Goal: Task Accomplishment & Management: Manage account settings

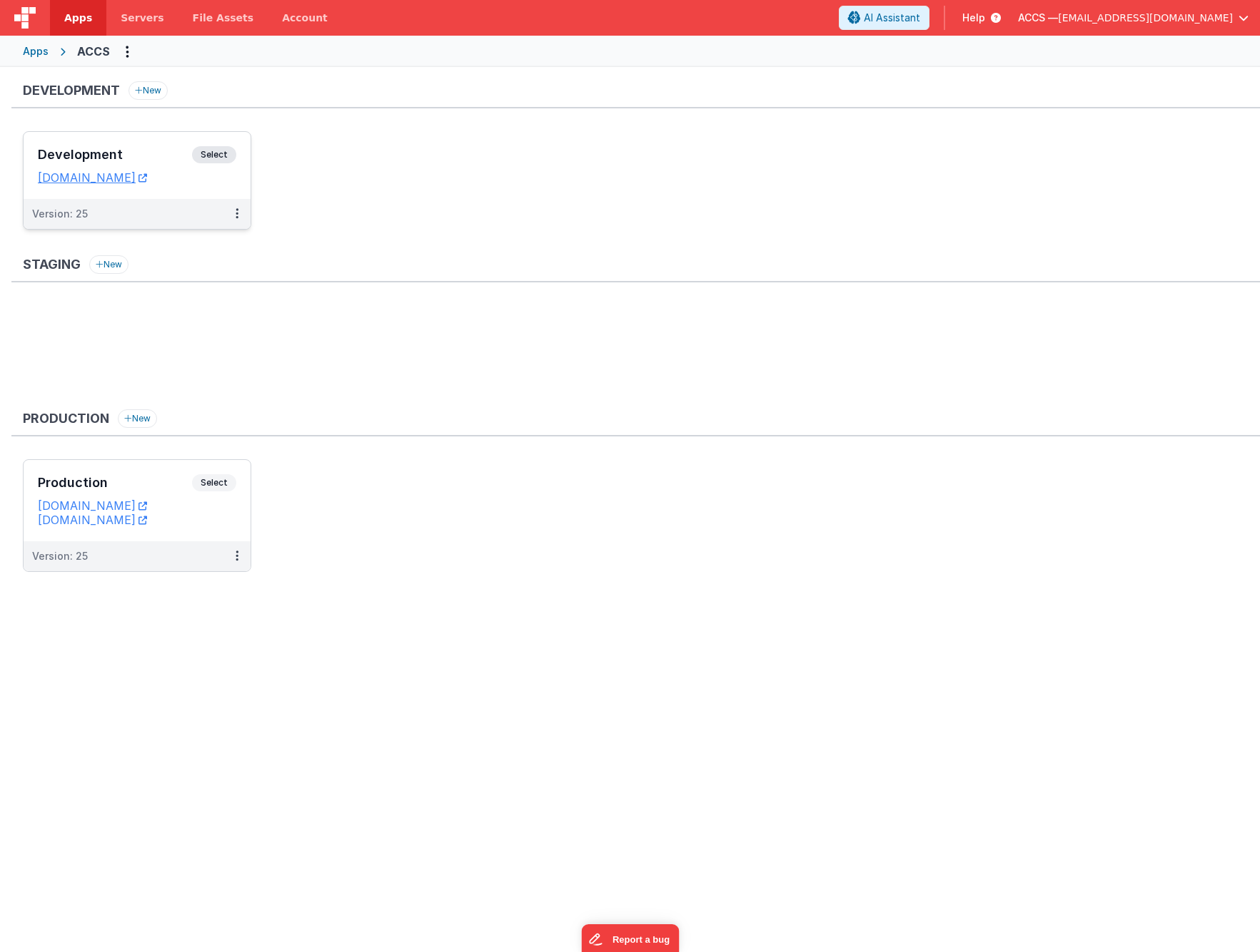
click at [132, 164] on div "Development Select" at bounding box center [137, 158] width 198 height 24
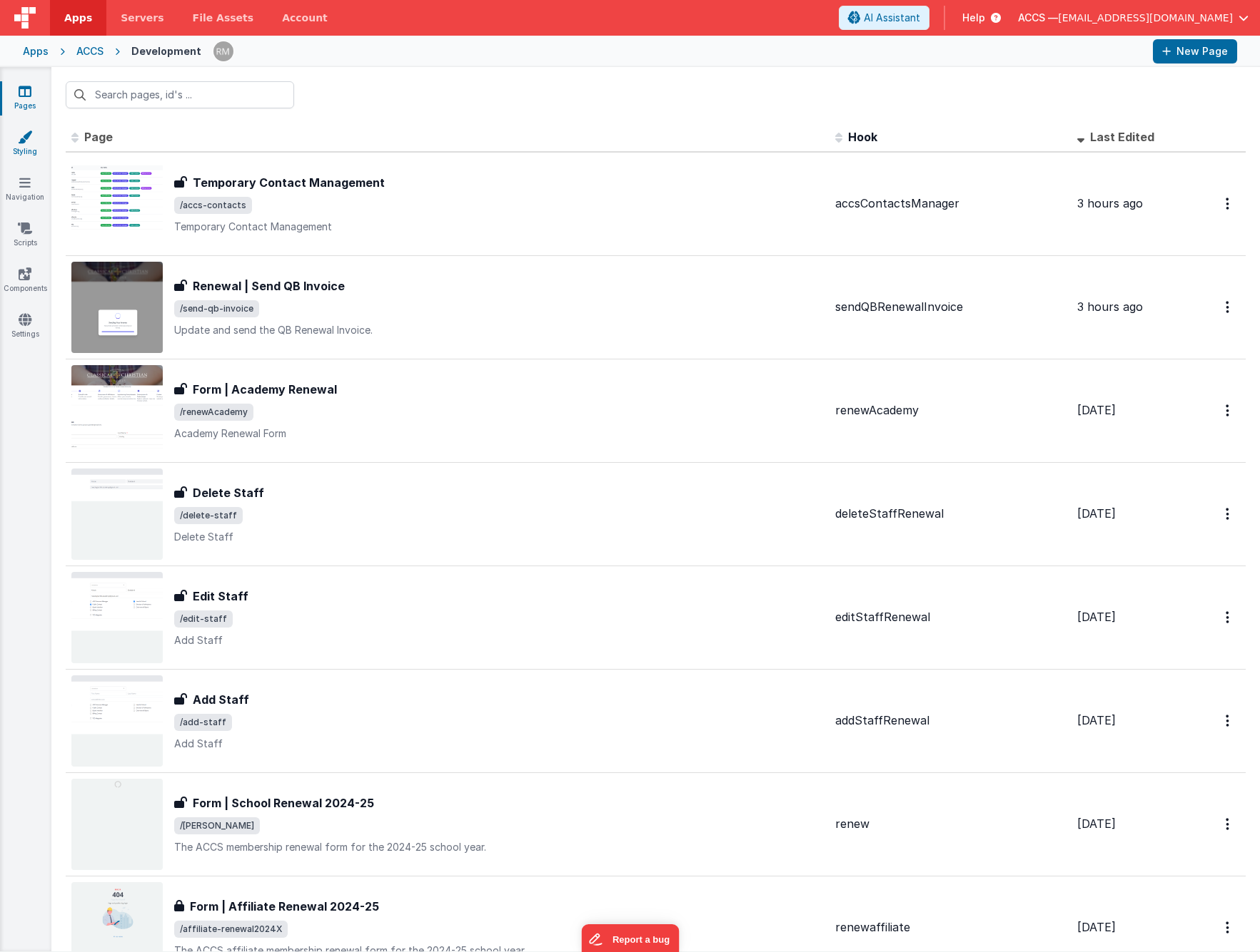
click at [20, 147] on link "Styling" at bounding box center [25, 144] width 52 height 28
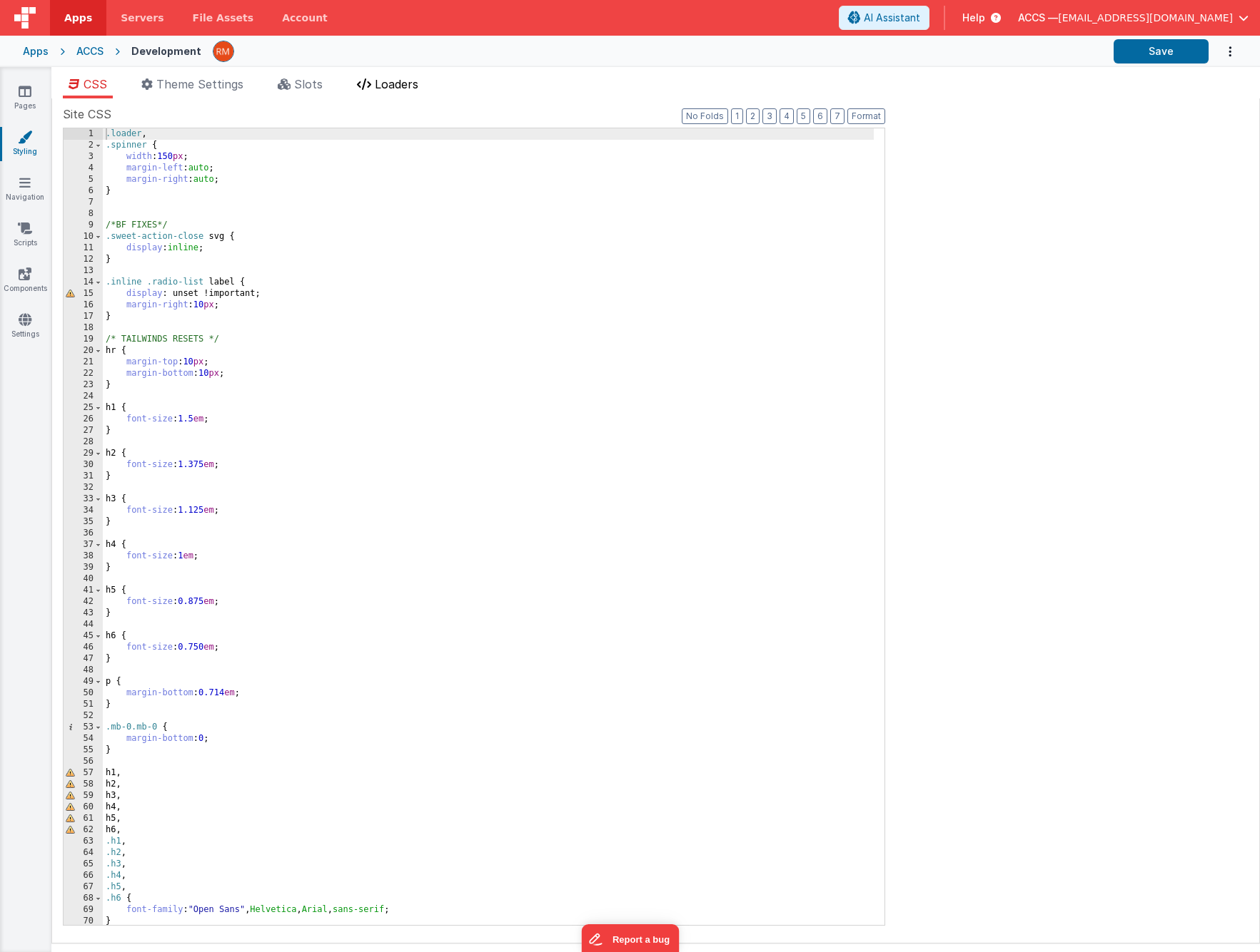
click at [363, 88] on icon at bounding box center [363, 84] width 14 height 12
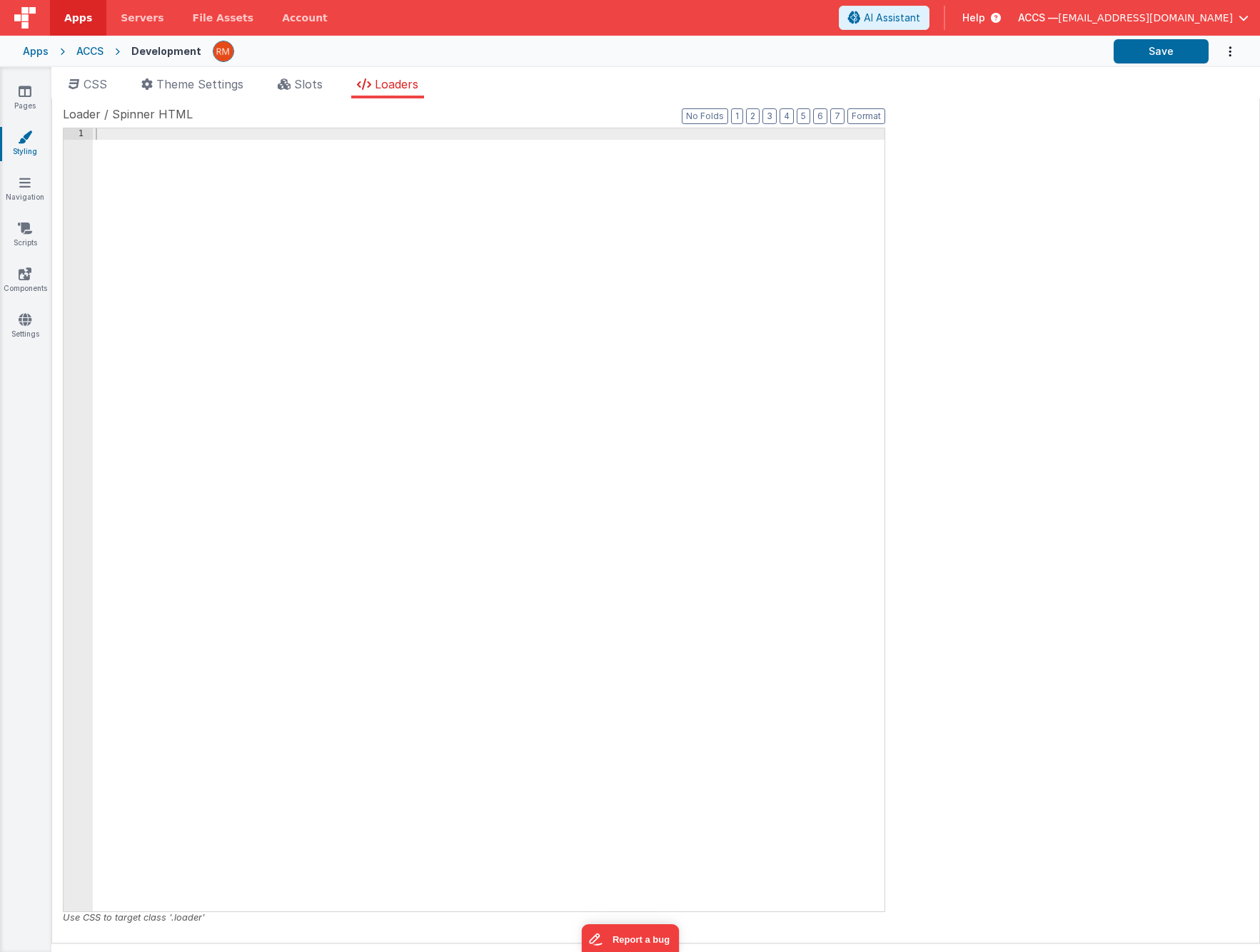
click at [152, 214] on div at bounding box center [488, 531] width 792 height 806
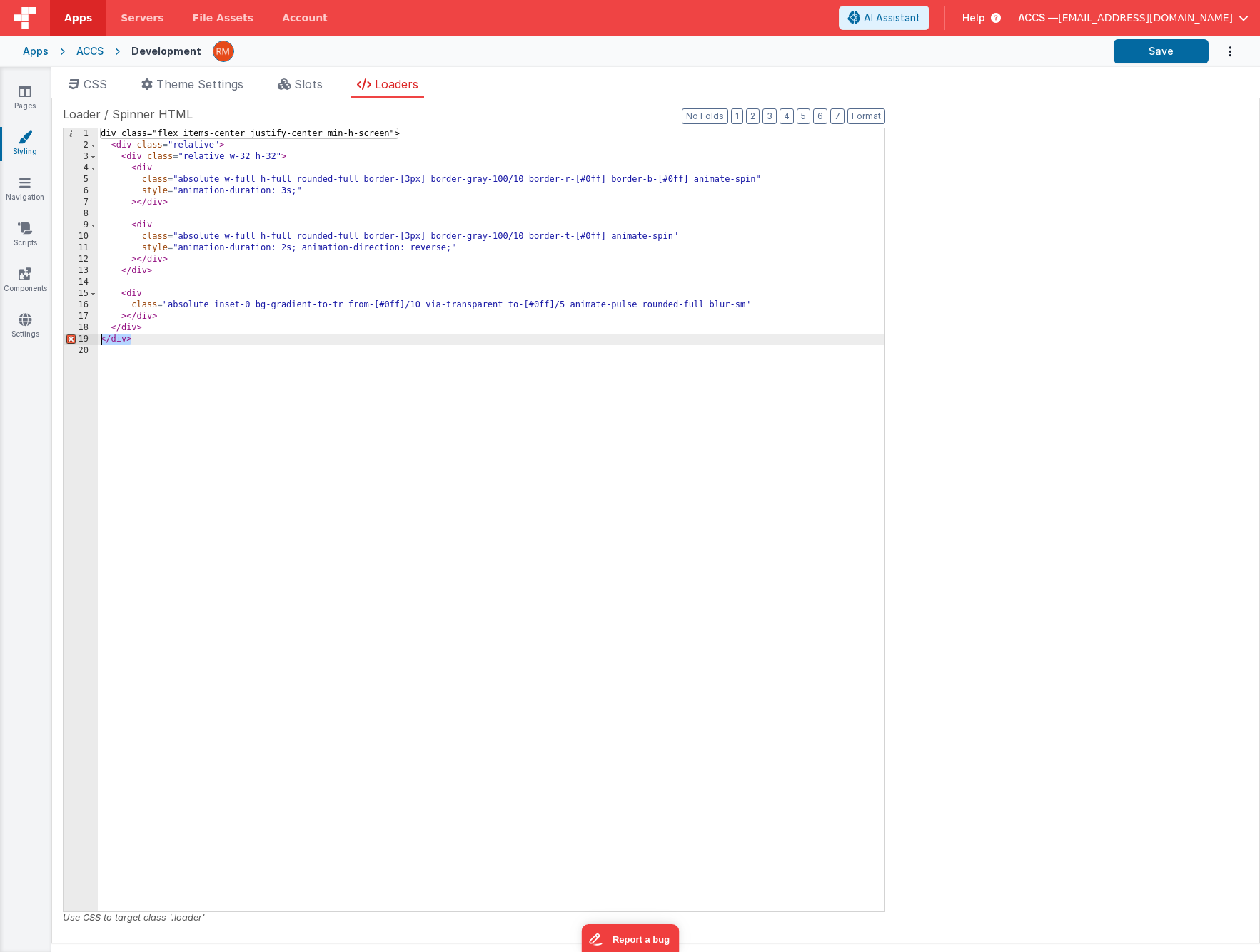
drag, startPoint x: 93, startPoint y: 339, endPoint x: 51, endPoint y: 341, distance: 42.0
click at [52, 341] on div "Site CSS Format 7 6 5 4 3 2 1 No Folds 1 2 3 4 5 6 7 8 9 10 11 12 13 14 15 16 1…" at bounding box center [656, 521] width 1208 height 845
drag, startPoint x: 97, startPoint y: 336, endPoint x: 59, endPoint y: 334, distance: 38.1
click at [59, 334] on div "Site CSS Format 7 6 5 4 3 2 1 No Folds 1 2 3 4 5 6 7 8 9 10 11 12 13 14 15 16 1…" at bounding box center [656, 521] width 1208 height 845
click at [878, 118] on button "Format" at bounding box center [866, 116] width 38 height 16
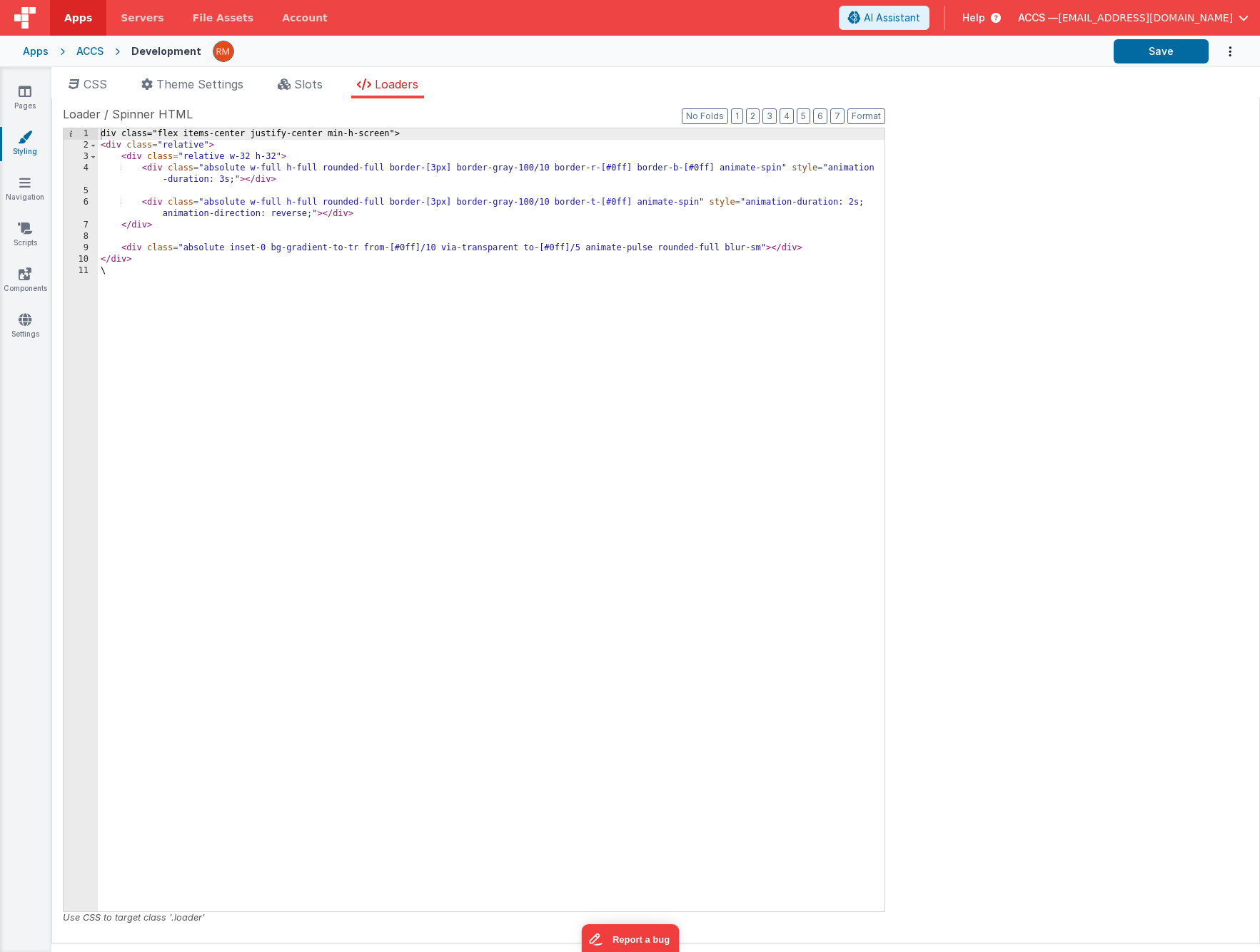
click at [249, 156] on div "div class="flex items-center justify-center min-h-screen"> < div class = "relat…" at bounding box center [491, 531] width 787 height 806
click at [273, 157] on div "div class="flex items-center justify-center min-h-screen"> < div class = "relat…" at bounding box center [491, 531] width 787 height 806
click at [1150, 53] on button "Save" at bounding box center [1161, 51] width 95 height 24
click at [1152, 52] on button "Save" at bounding box center [1161, 51] width 95 height 24
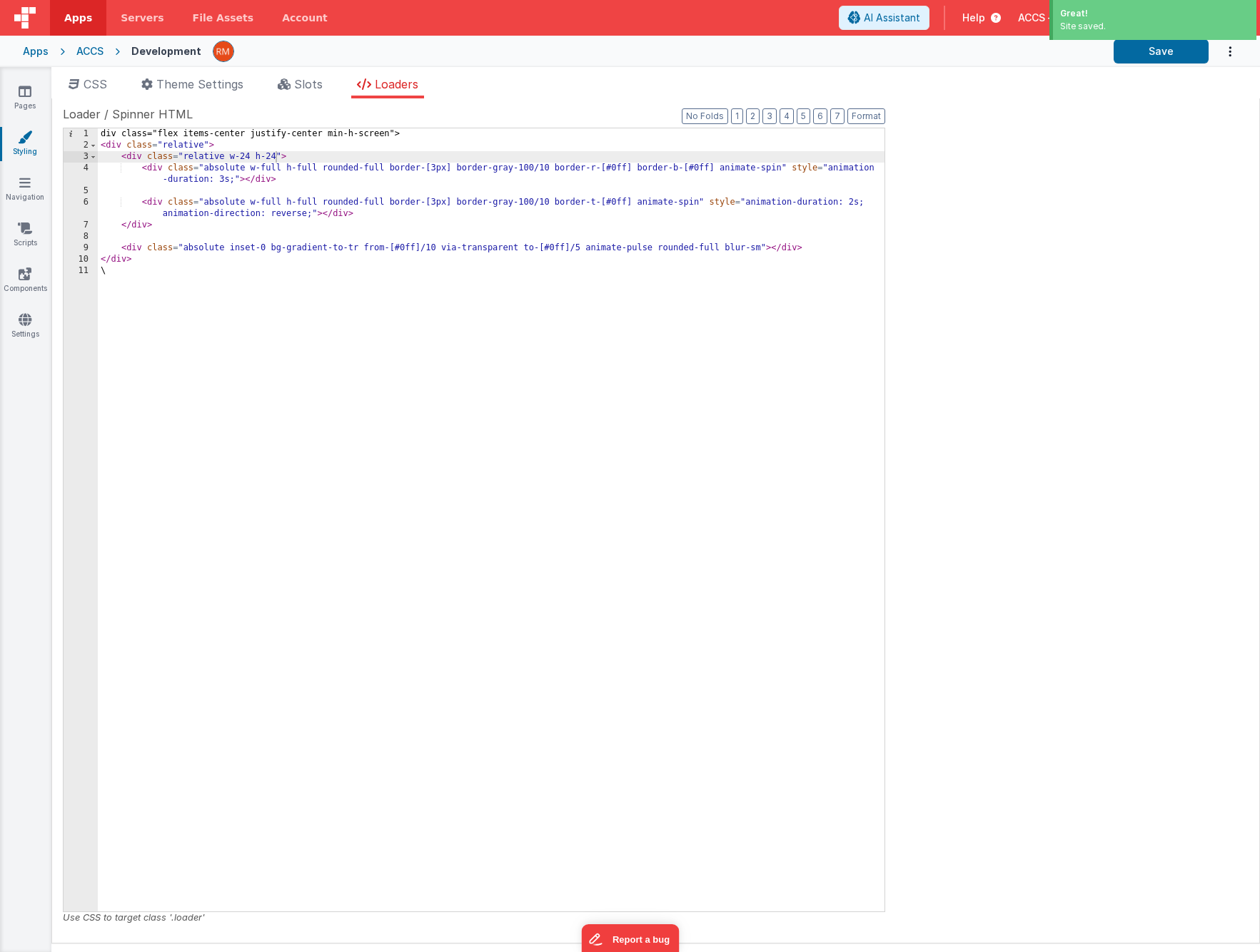
click at [152, 281] on div "div class="flex items-center justify-center min-h-screen"> < div class = "relat…" at bounding box center [491, 531] width 787 height 806
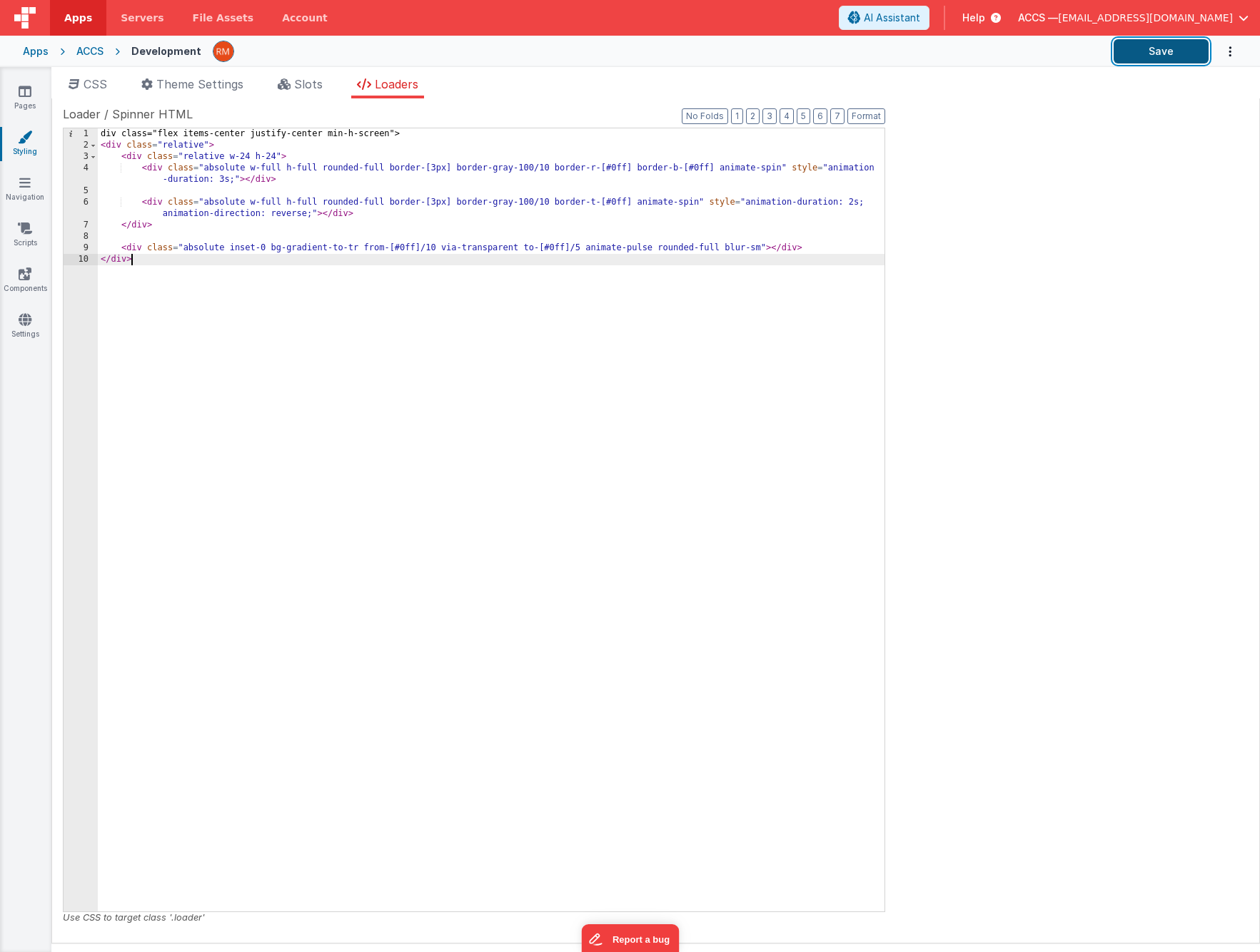
click at [1167, 58] on button "Save" at bounding box center [1161, 51] width 95 height 24
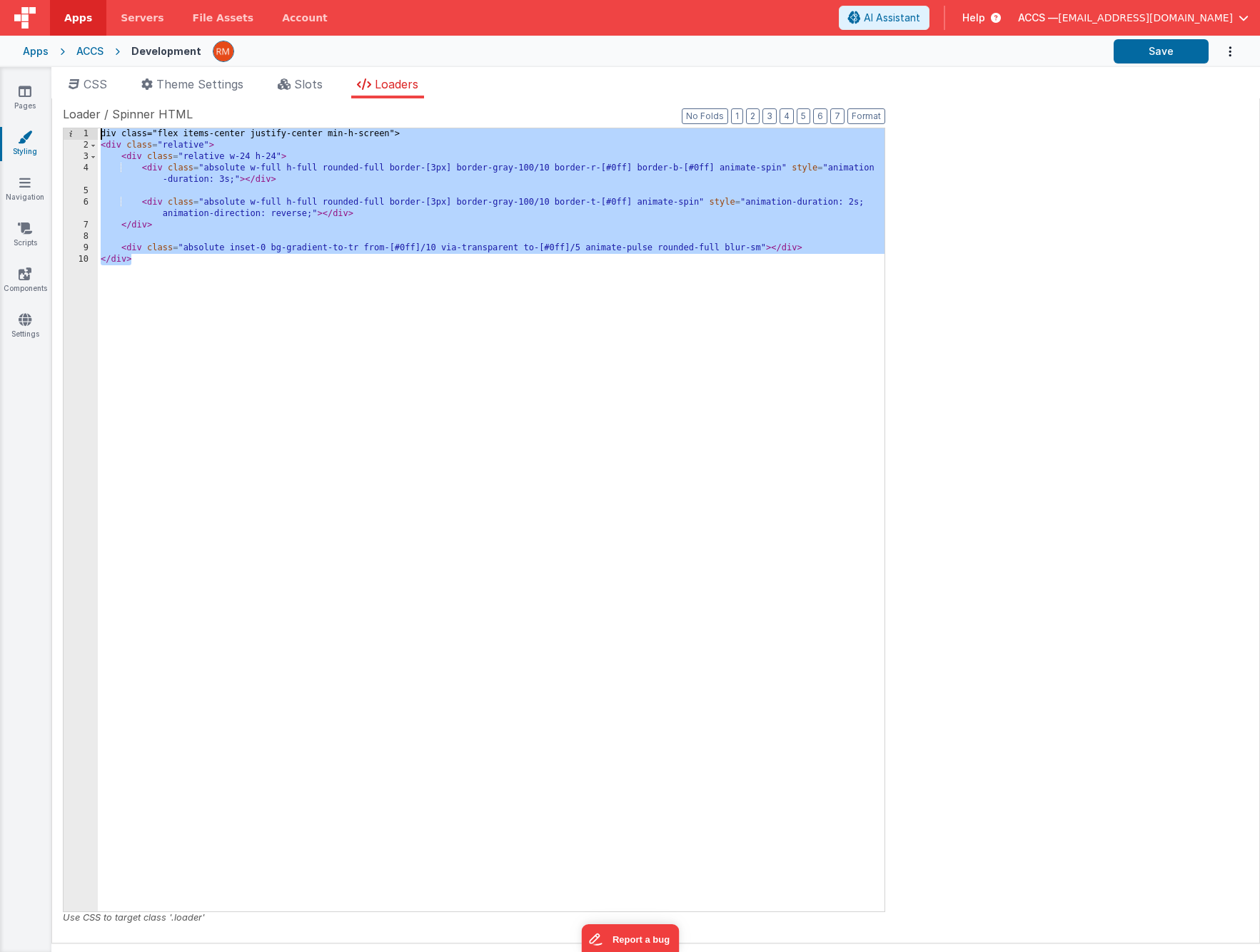
drag, startPoint x: 155, startPoint y: 262, endPoint x: 59, endPoint y: 92, distance: 195.2
click at [59, 92] on div "CSS Theme Settings Slots Loaders Site CSS Format 7 6 5 4 3 2 1 No Folds 1 2 3 4…" at bounding box center [656, 510] width 1208 height 868
click at [155, 270] on div "div class="flex items-center justify-center min-h-screen"> < div class = "relat…" at bounding box center [491, 531] width 787 height 806
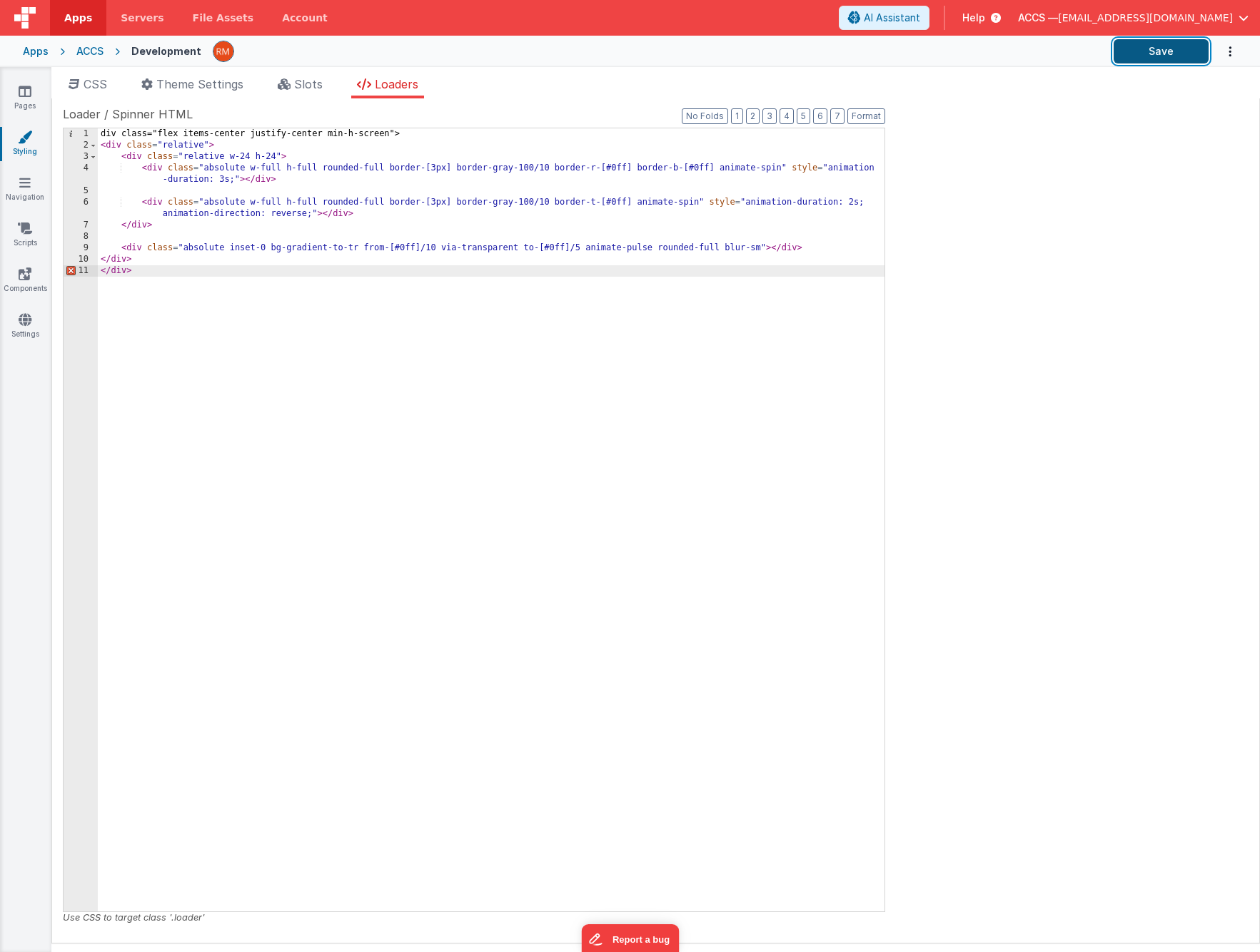
click at [1155, 57] on button "Save" at bounding box center [1161, 51] width 95 height 24
drag, startPoint x: 174, startPoint y: 279, endPoint x: 52, endPoint y: 267, distance: 122.6
click at [52, 267] on div "Site CSS Format 7 6 5 4 3 2 1 No Folds 1 2 3 4 5 6 7 8 9 10 11 12 13 14 15 16 1…" at bounding box center [656, 521] width 1208 height 845
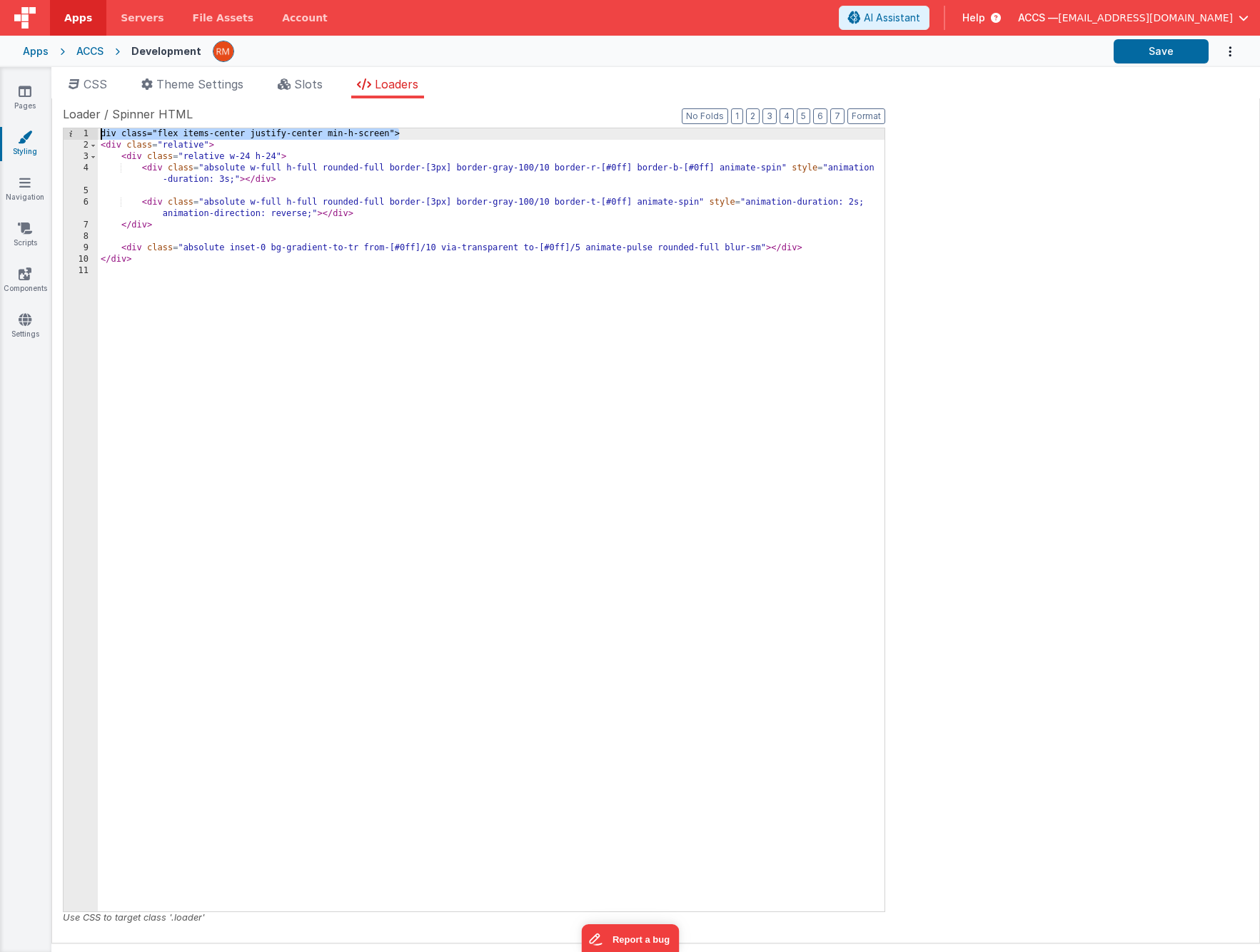
drag, startPoint x: 311, startPoint y: 136, endPoint x: 32, endPoint y: 133, distance: 279.0
click at [32, 133] on section "Pages Styling Navigation Scripts Components Settings CSS Theme Settings Slots L…" at bounding box center [630, 510] width 1260 height 885
click at [1144, 55] on button "Save" at bounding box center [1161, 51] width 95 height 24
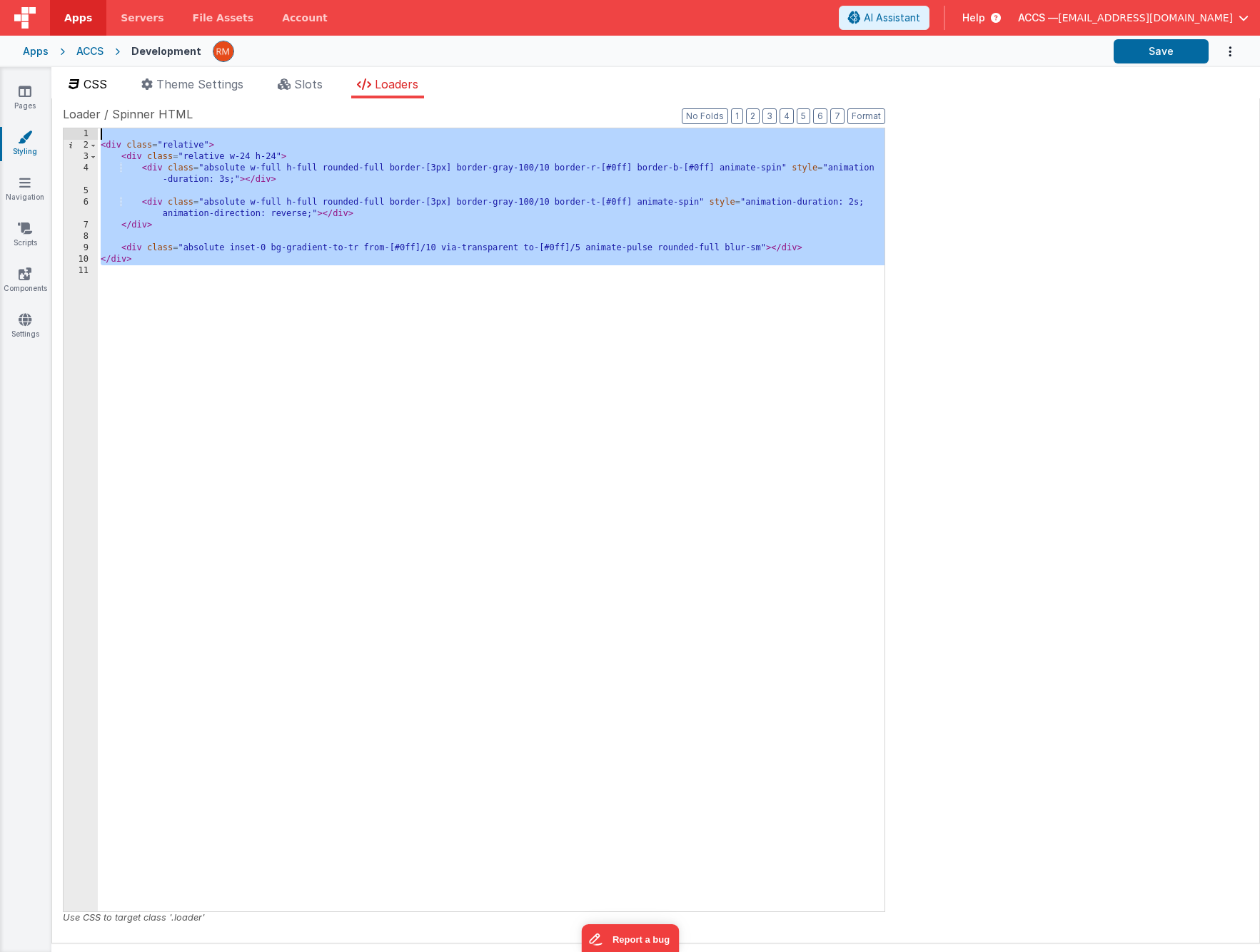
drag, startPoint x: 182, startPoint y: 269, endPoint x: 112, endPoint y: 82, distance: 199.7
click at [112, 82] on div "CSS Theme Settings Slots Loaders Site CSS Format 7 6 5 4 3 2 1 No Folds 1 2 3 4…" at bounding box center [656, 510] width 1208 height 868
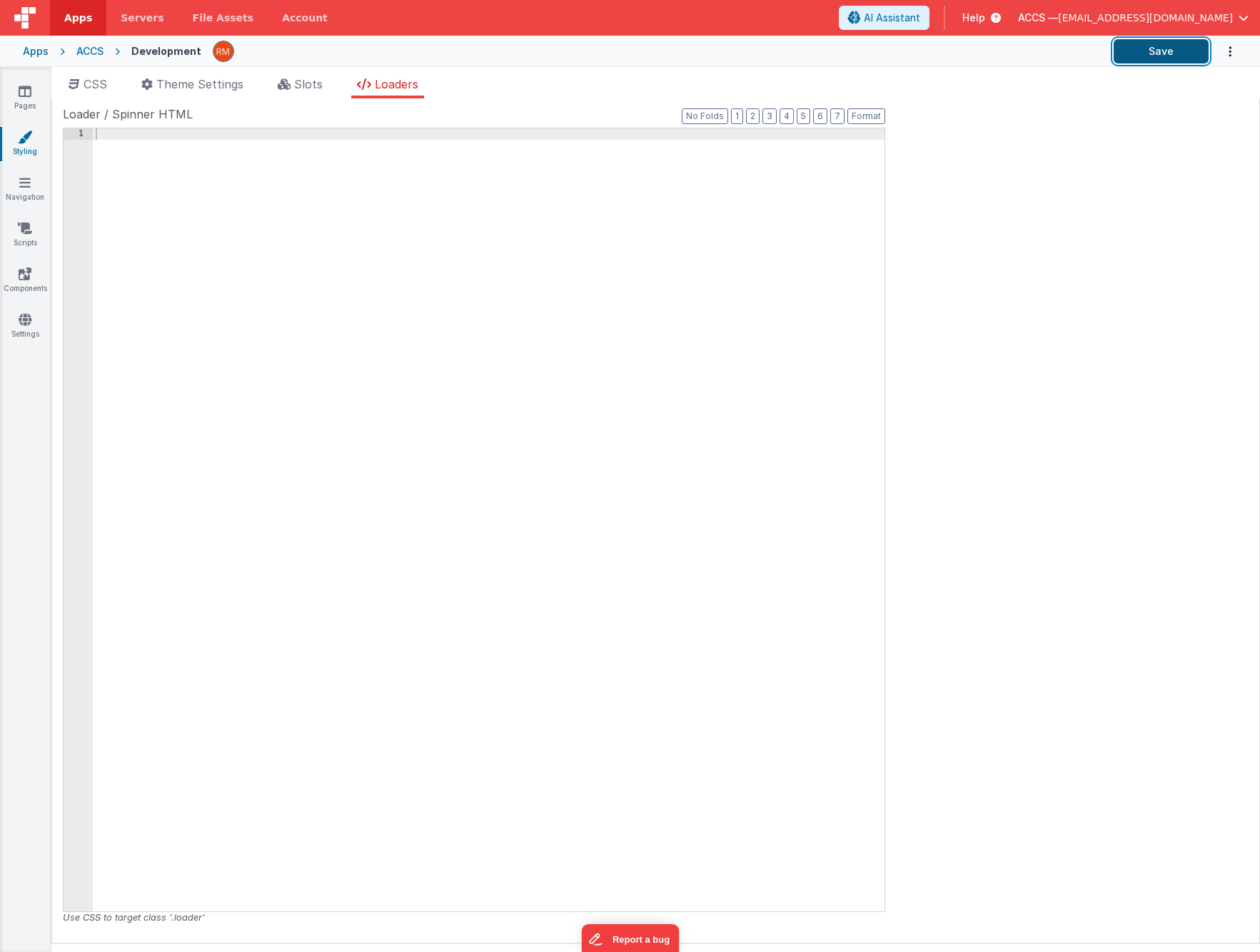
click at [1172, 46] on button "Save" at bounding box center [1161, 51] width 95 height 24
click at [314, 91] on li "Slots" at bounding box center [300, 87] width 57 height 22
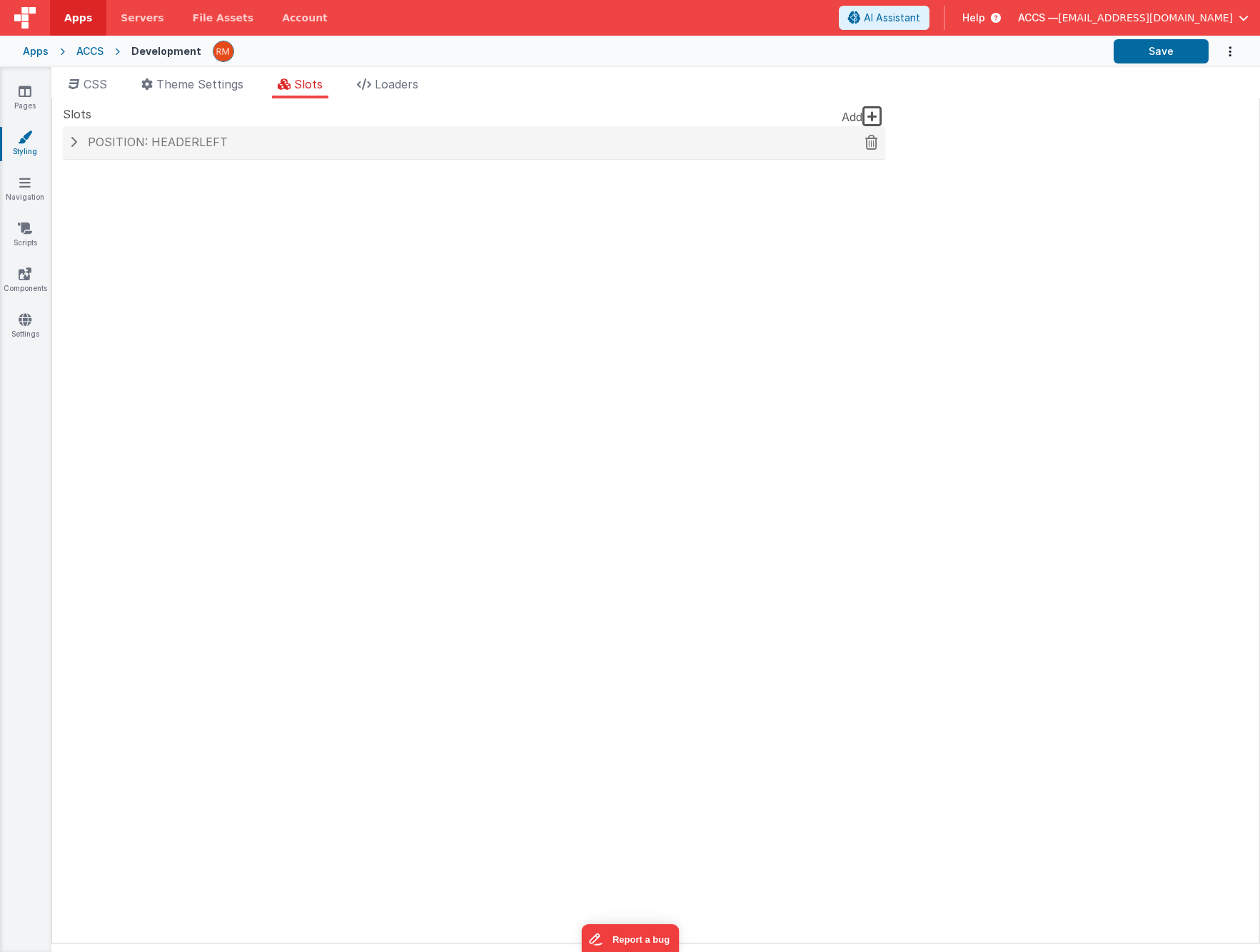
click at [78, 148] on h4 "Position: headerLeft" at bounding box center [474, 142] width 808 height 12
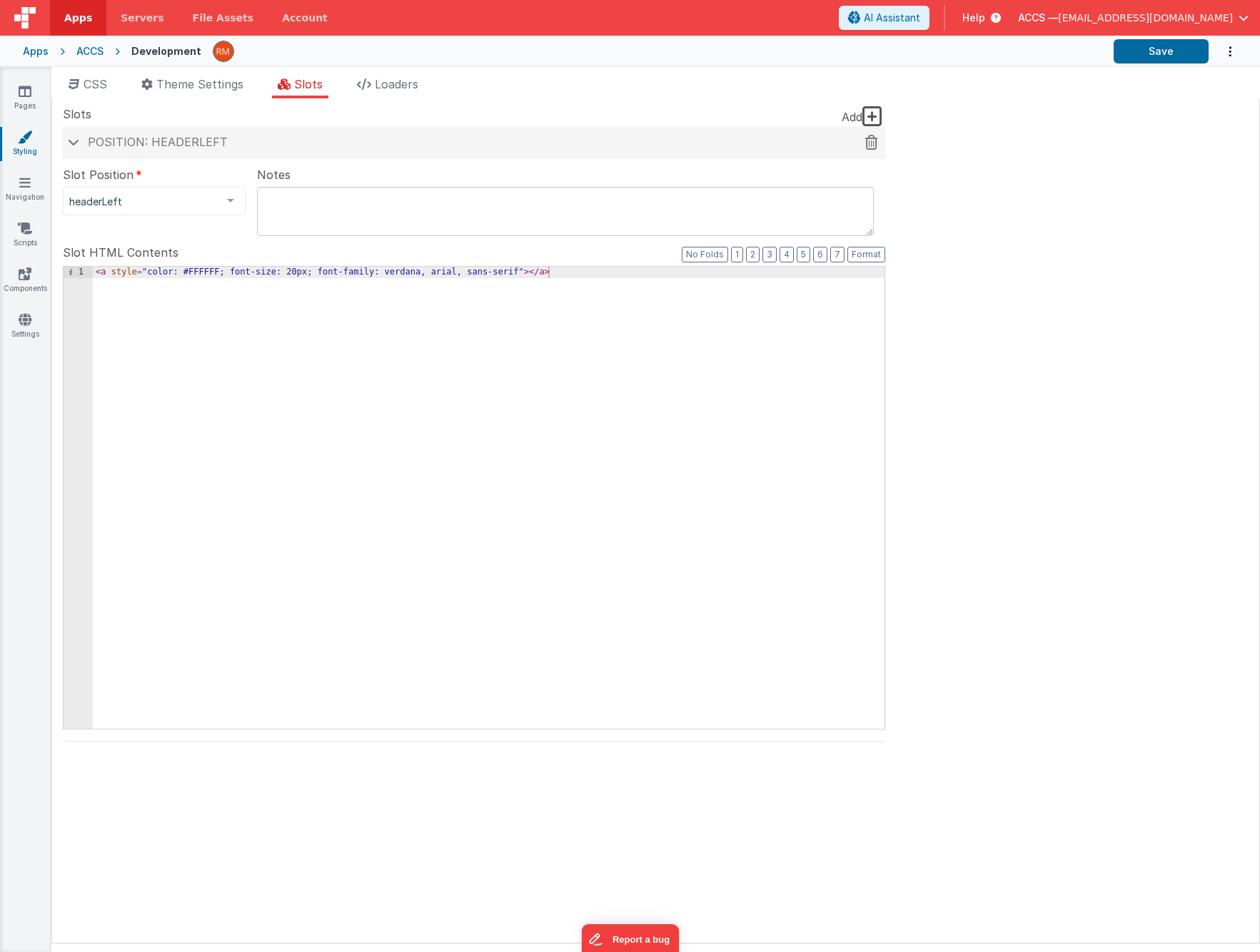
click at [78, 148] on h4 "Position: headerLeft" at bounding box center [474, 142] width 808 height 12
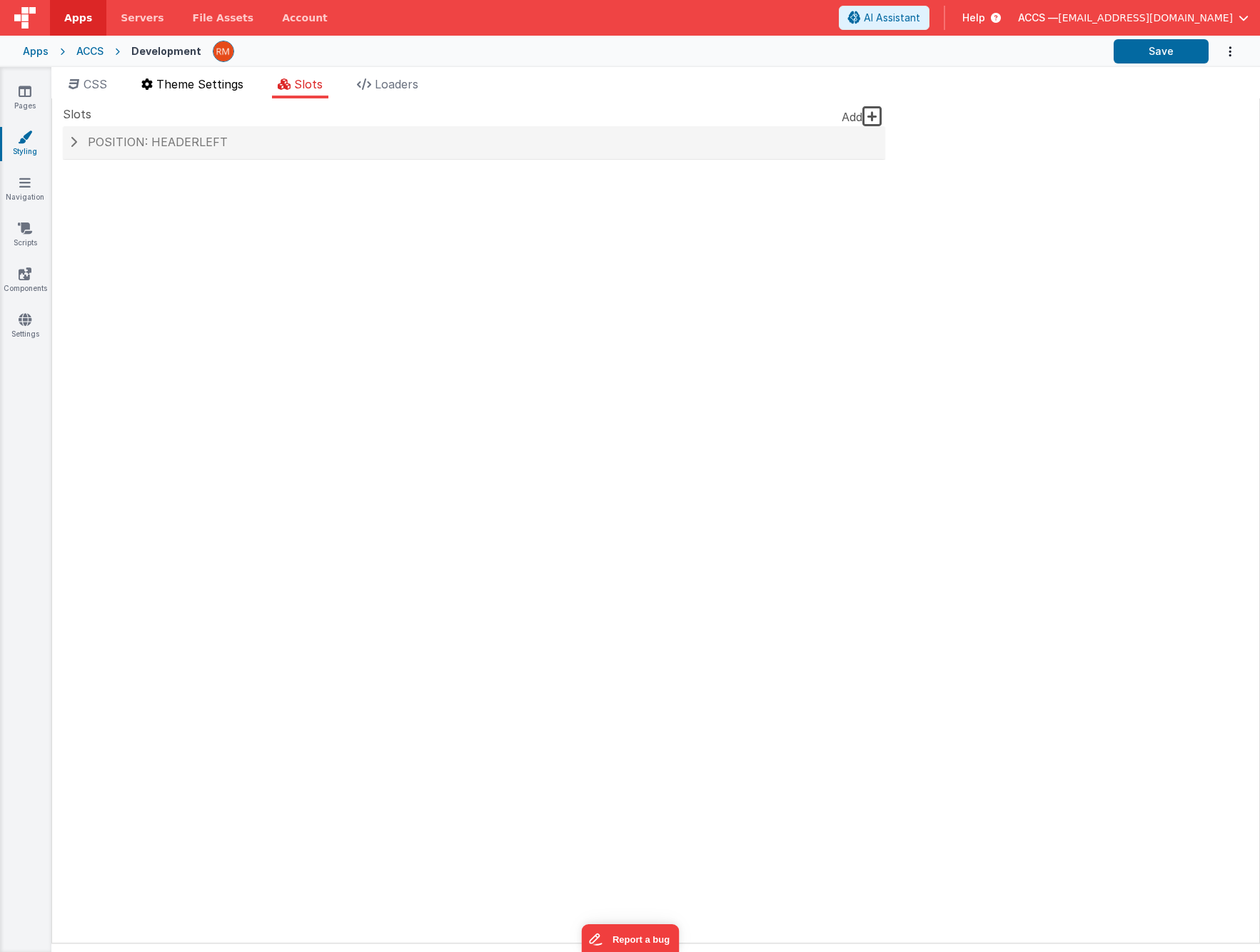
click at [195, 92] on li "Theme Settings" at bounding box center [192, 87] width 113 height 22
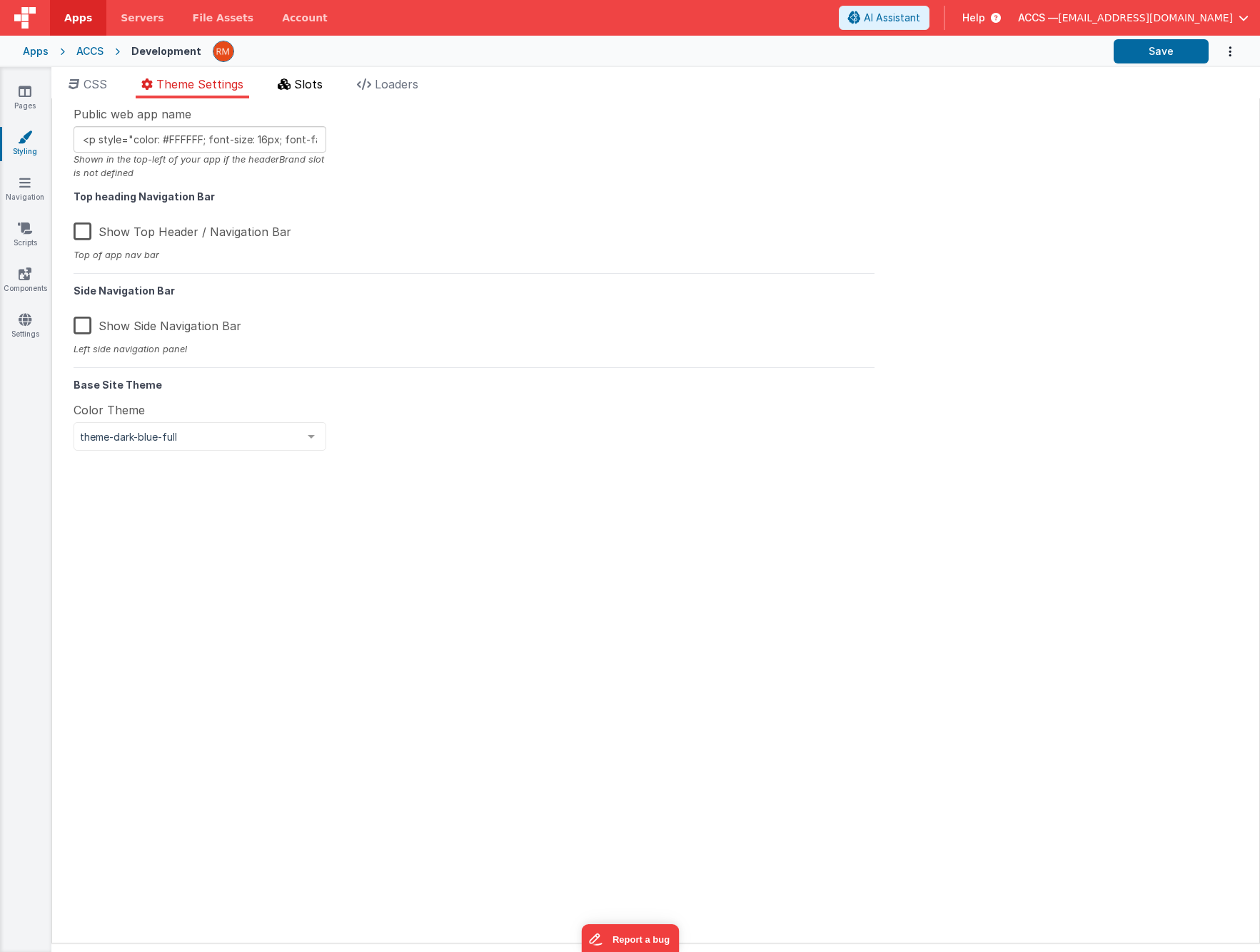
click at [312, 89] on span "Slots" at bounding box center [308, 84] width 28 height 14
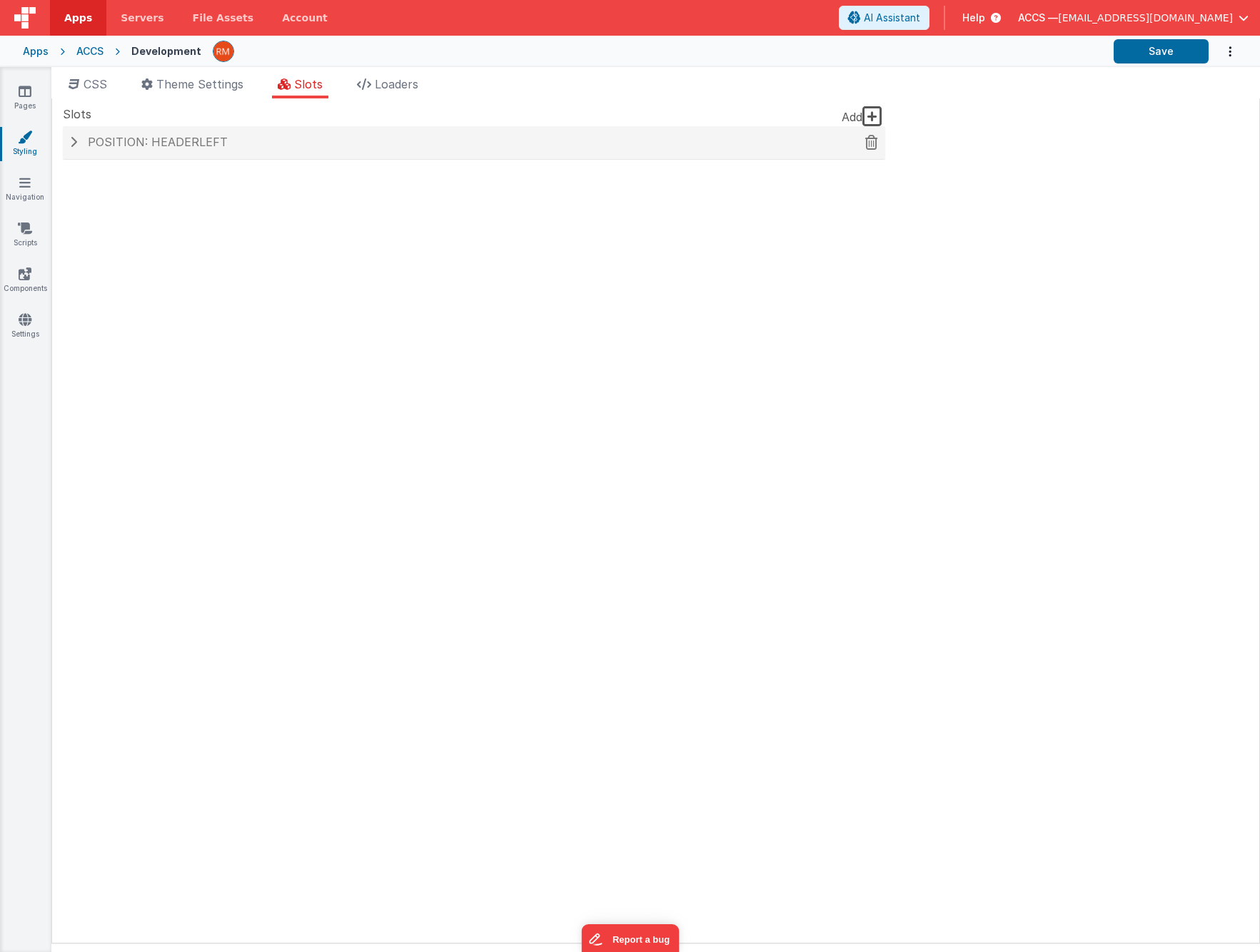
click at [78, 147] on h4 "Position: headerLeft" at bounding box center [474, 142] width 808 height 12
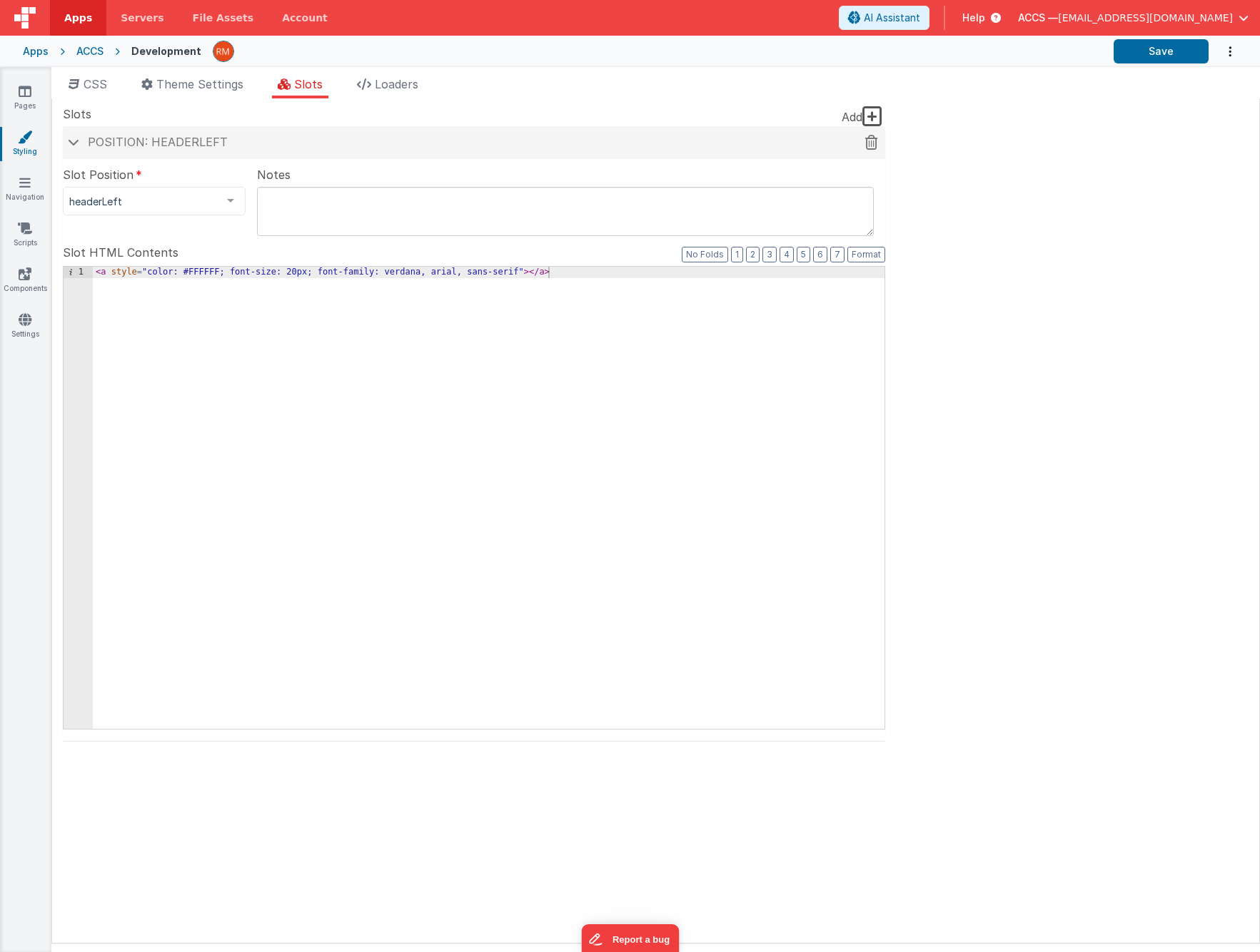
click at [78, 147] on h4 "Position: headerLeft" at bounding box center [474, 142] width 808 height 12
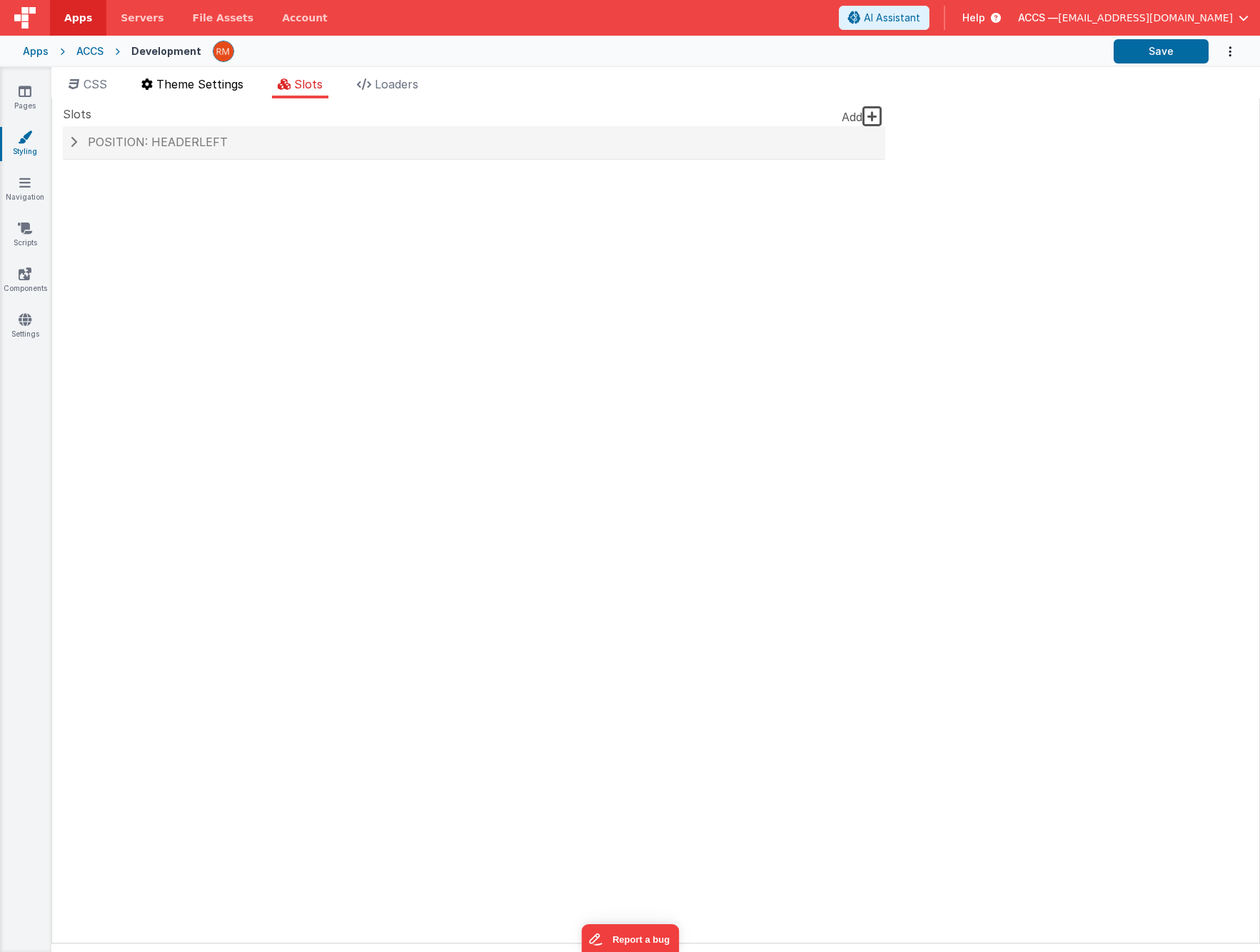
click at [165, 92] on li "Theme Settings" at bounding box center [192, 87] width 113 height 22
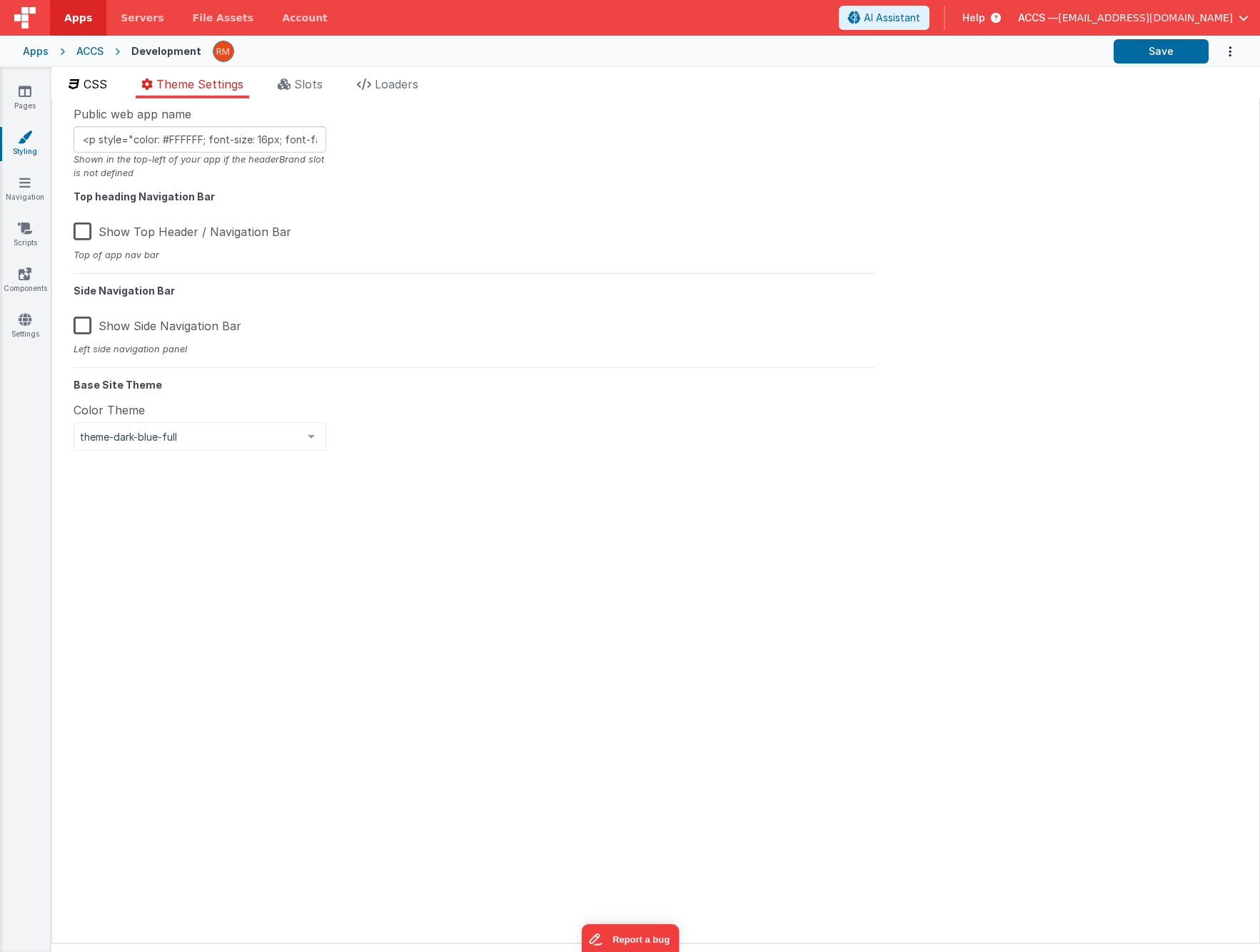
click at [102, 87] on span "CSS" at bounding box center [95, 84] width 23 height 14
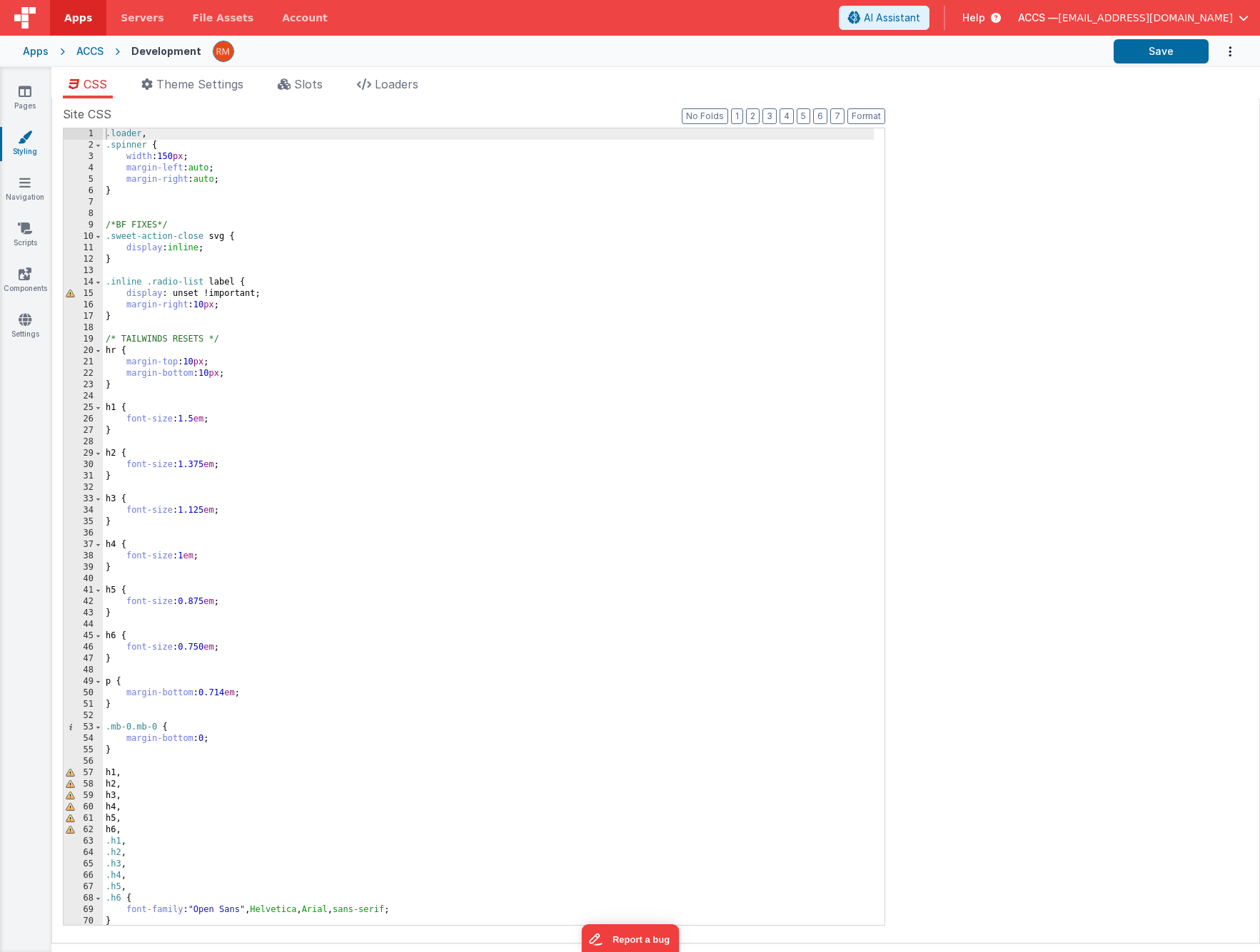
click at [93, 53] on div "ACCS" at bounding box center [90, 51] width 28 height 14
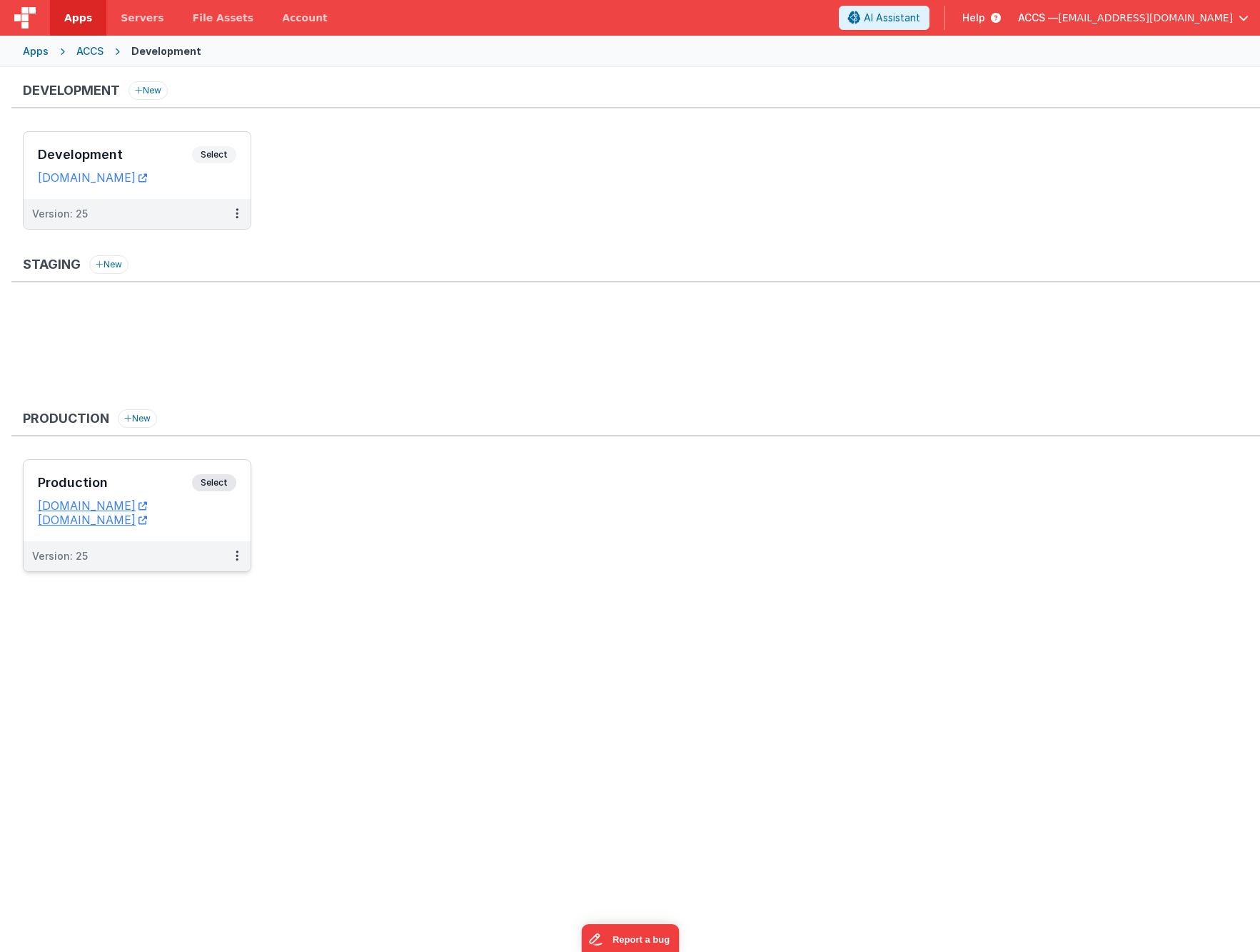
click at [147, 490] on h3 "Production" at bounding box center [114, 482] width 154 height 14
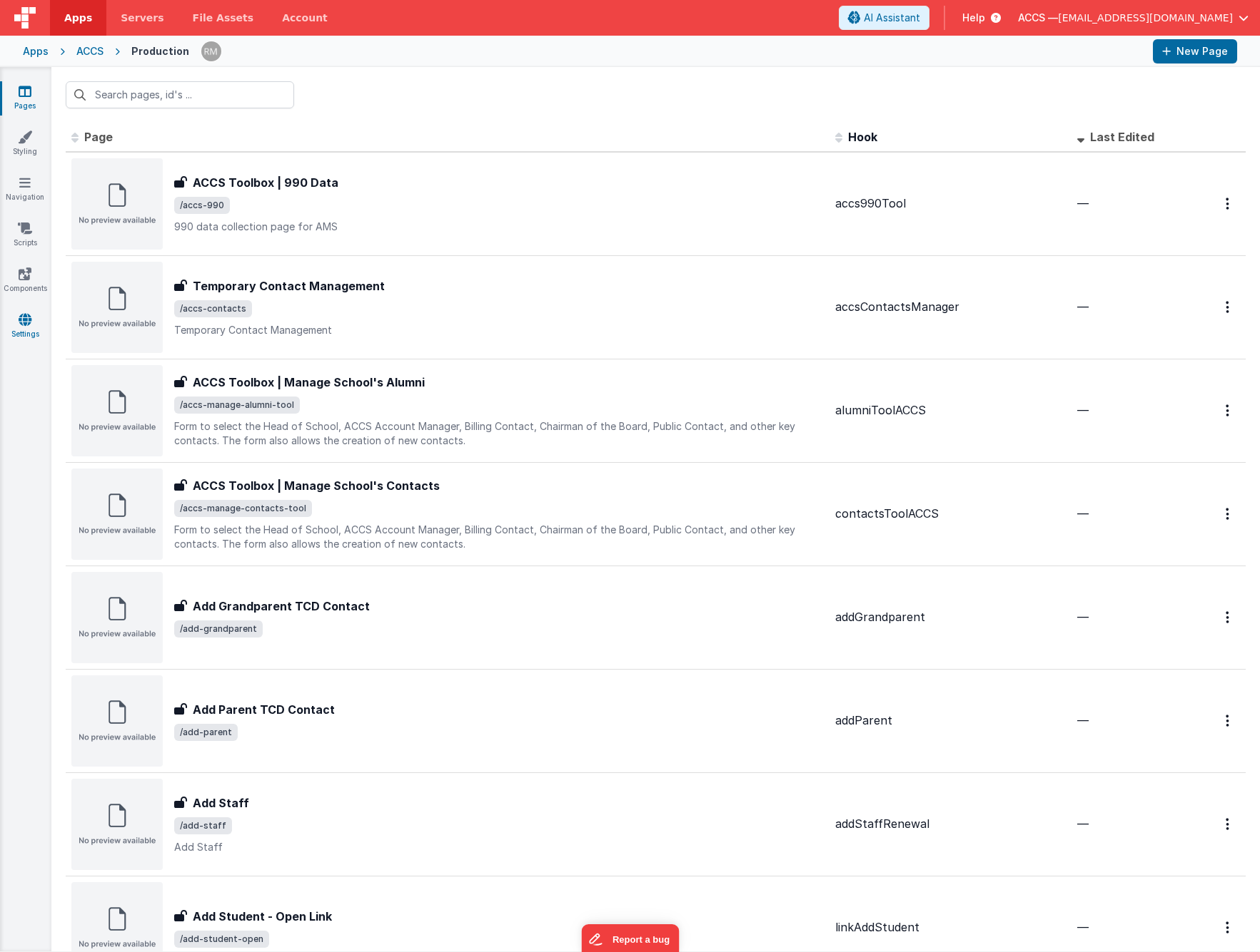
click at [26, 323] on icon at bounding box center [24, 319] width 12 height 14
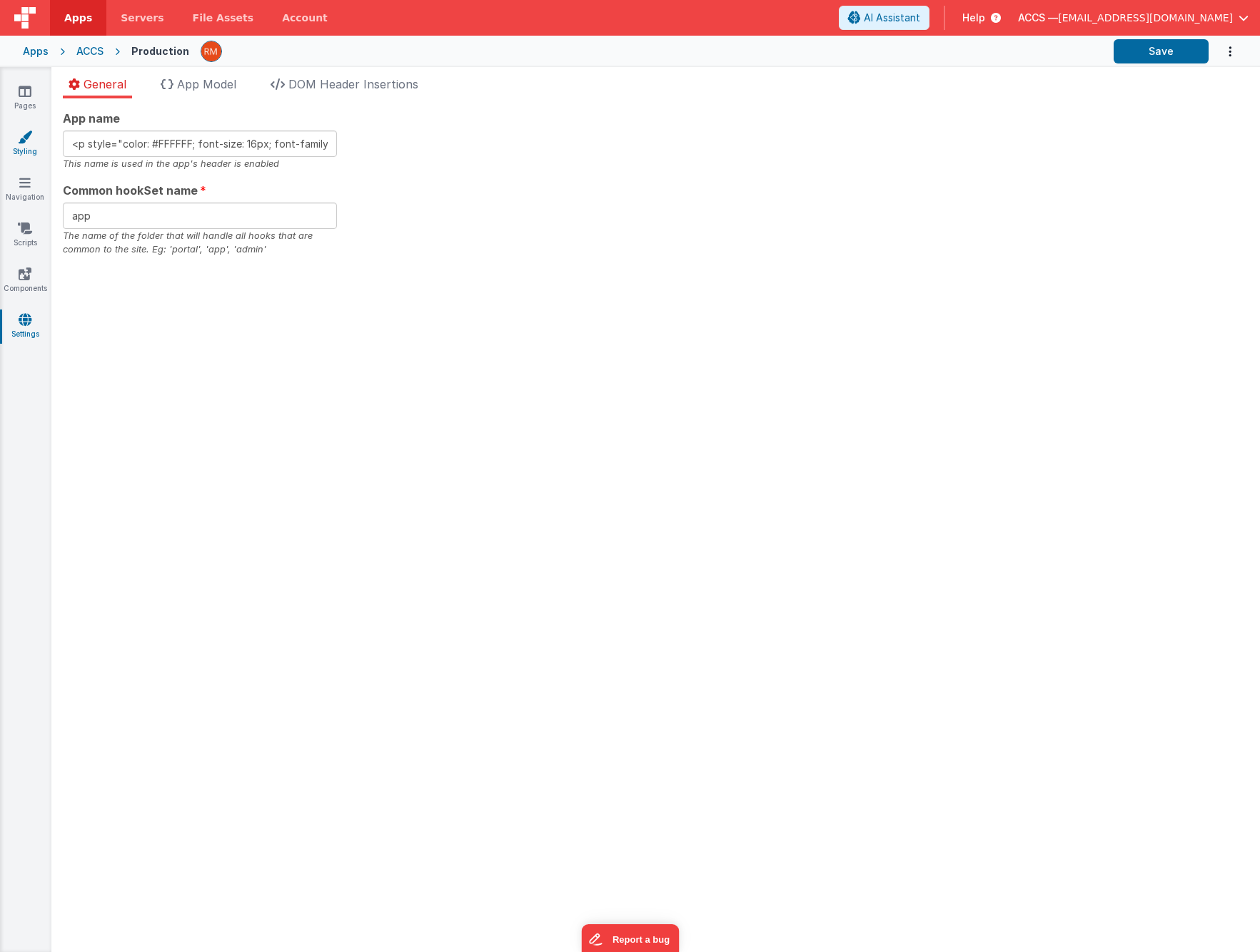
click at [28, 145] on link "Styling" at bounding box center [25, 144] width 52 height 28
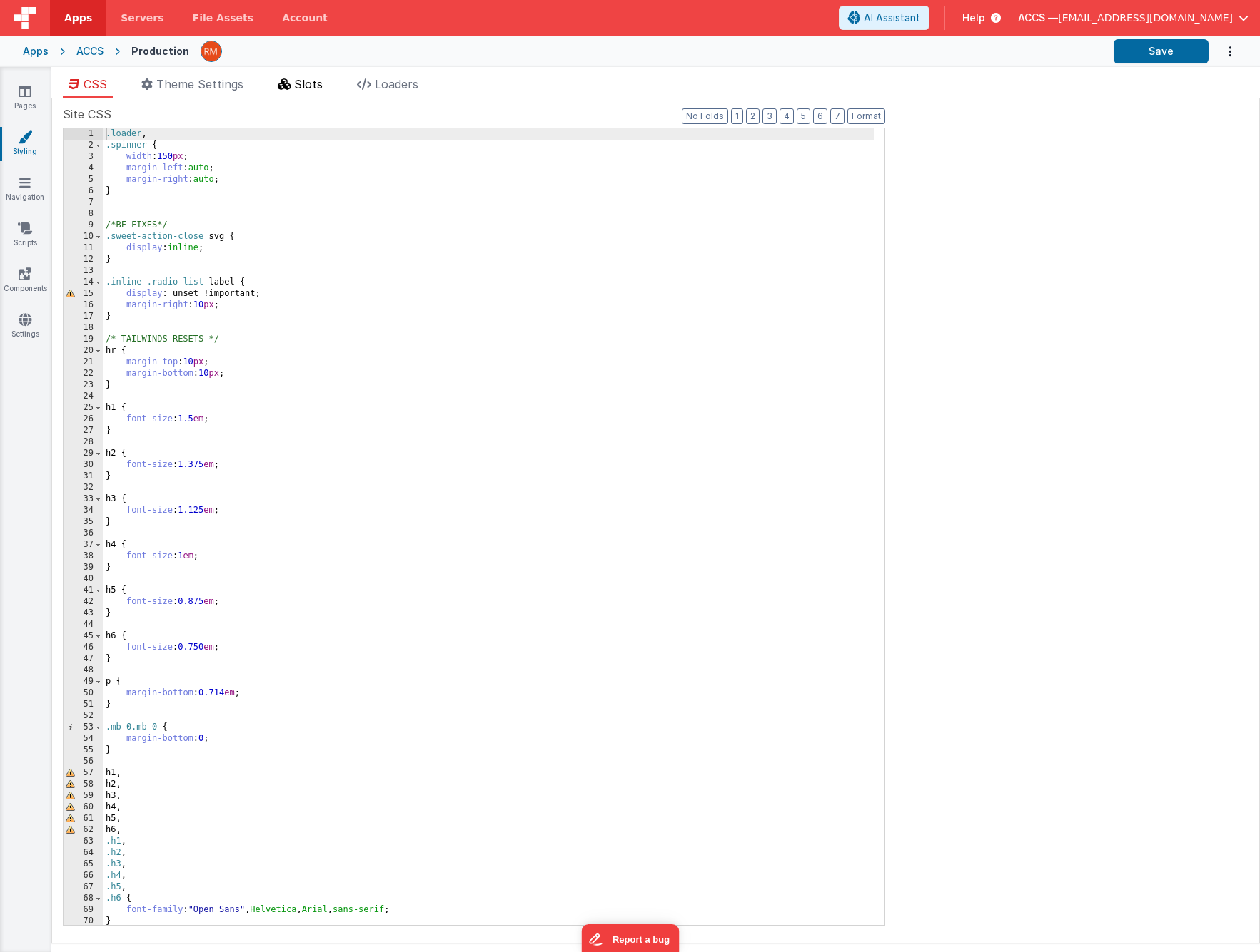
click at [296, 79] on span "Slots" at bounding box center [308, 84] width 28 height 14
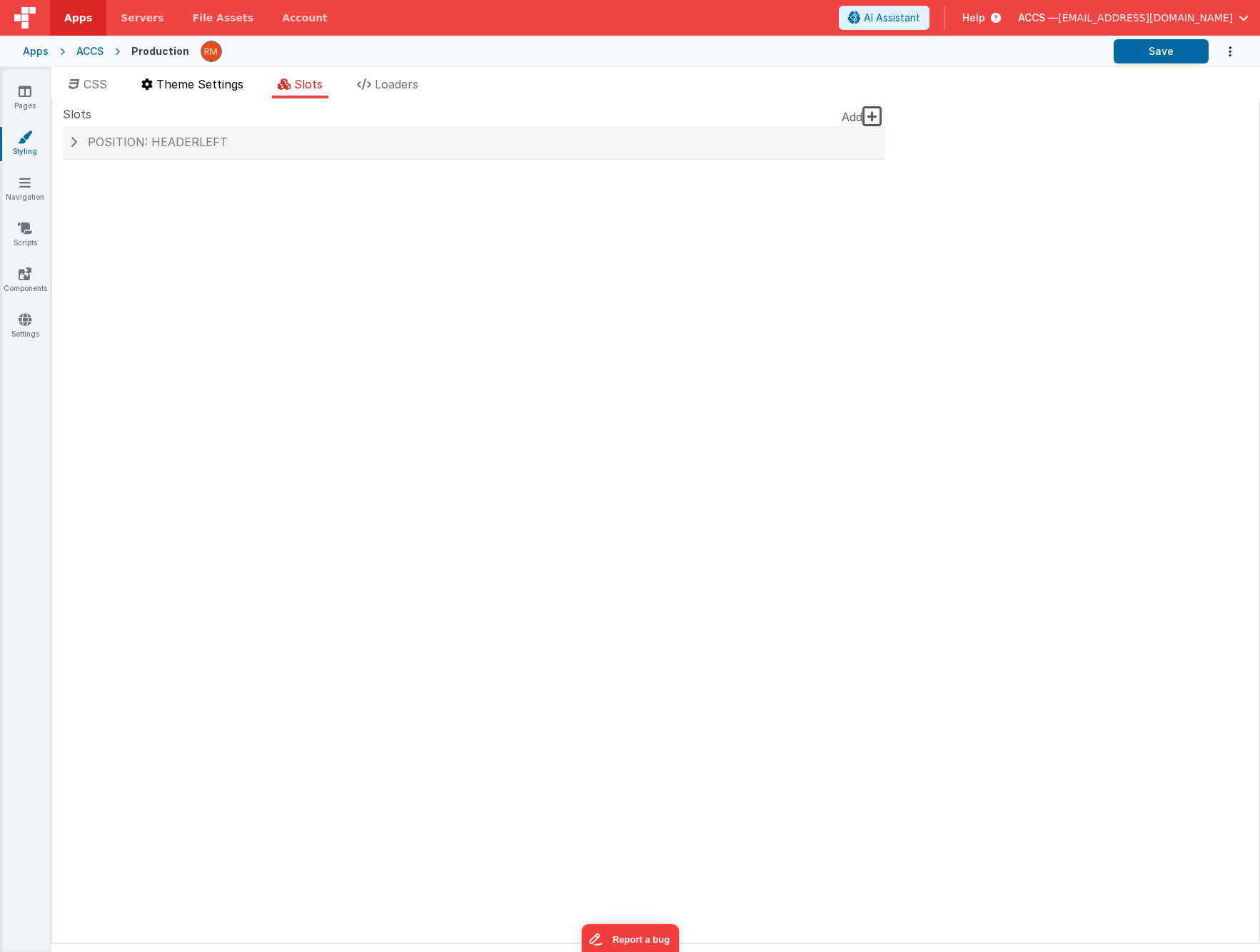
click at [232, 84] on span "Theme Settings" at bounding box center [200, 84] width 87 height 14
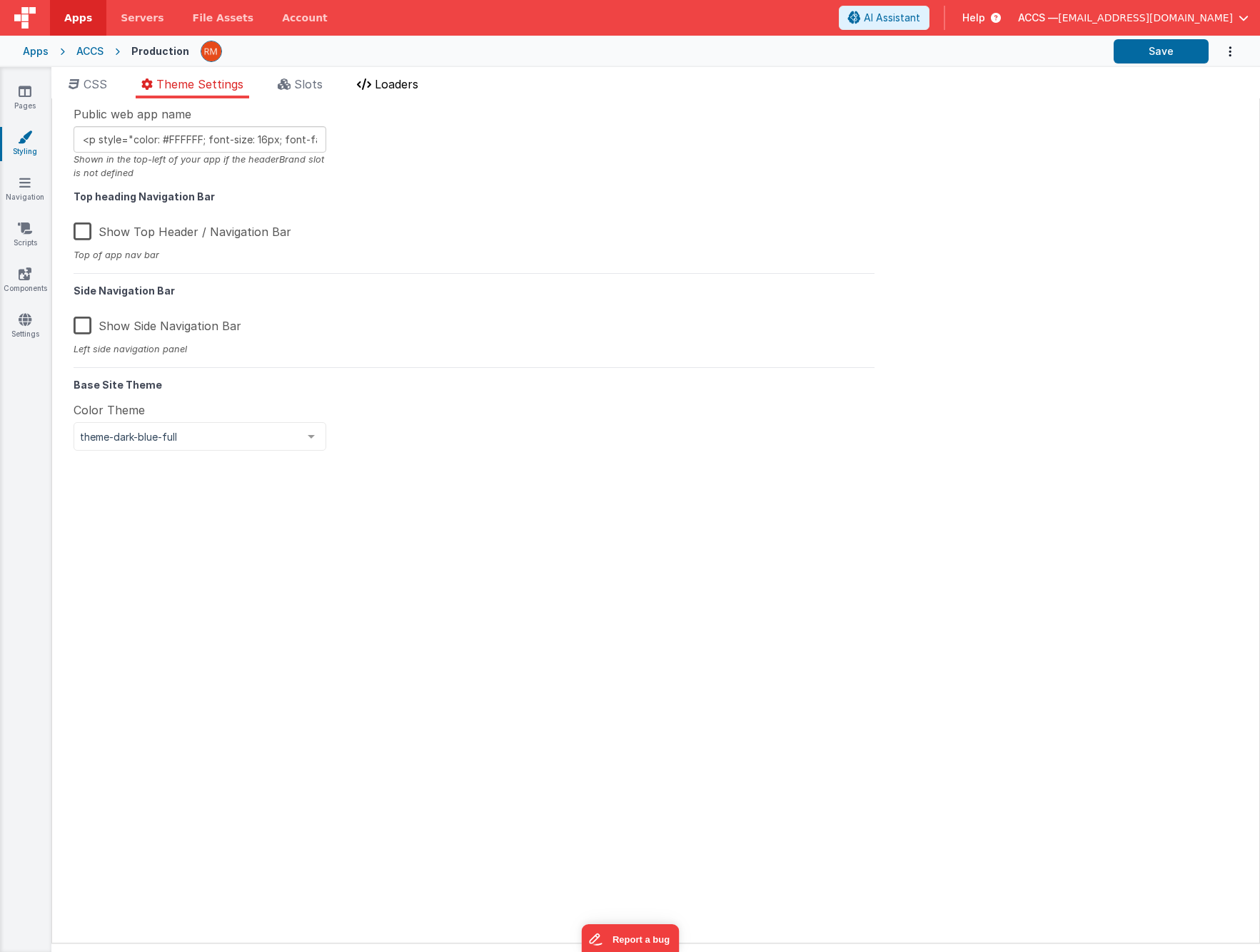
click at [386, 85] on span "Loaders" at bounding box center [397, 84] width 43 height 14
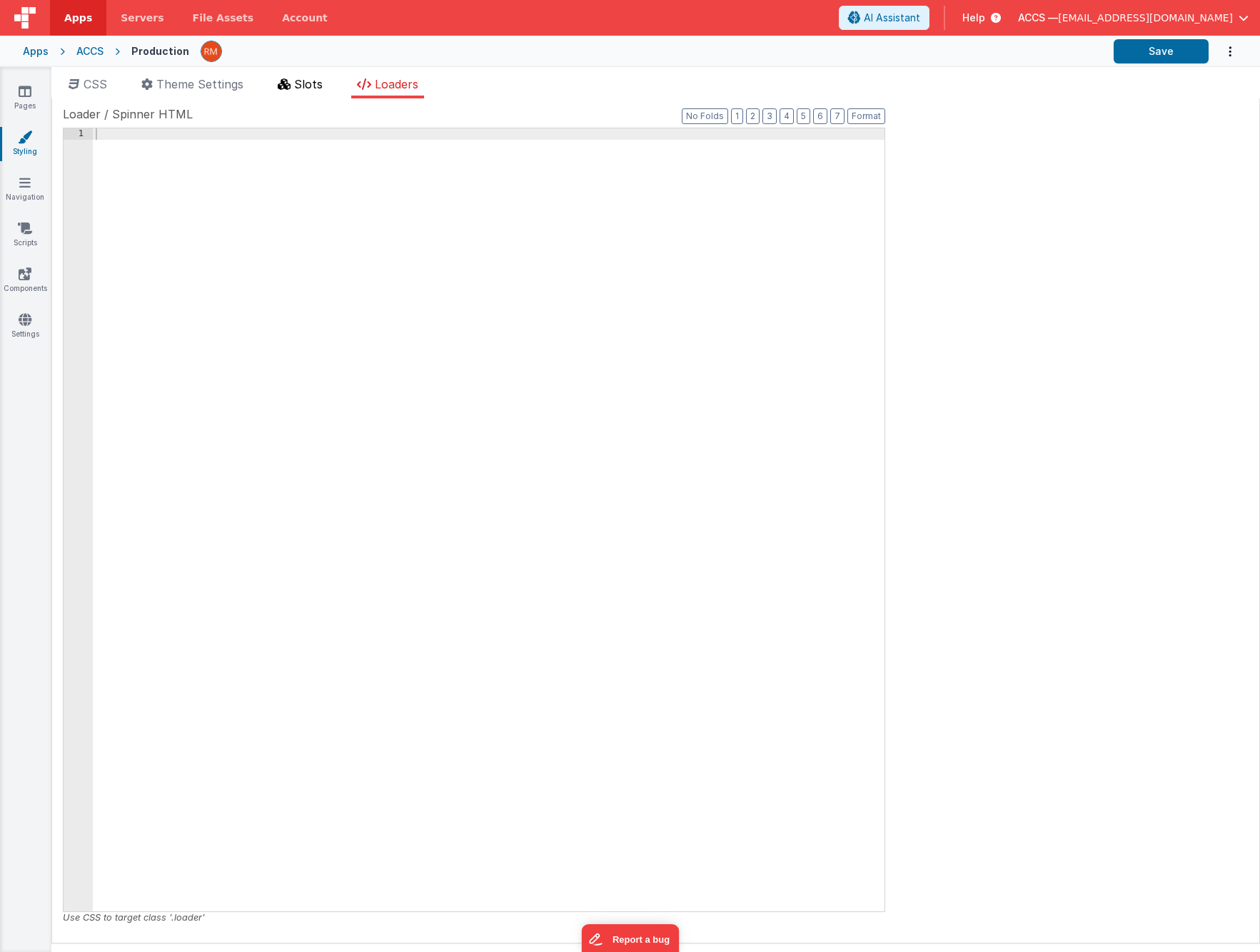
click at [319, 87] on span "Slots" at bounding box center [308, 84] width 28 height 14
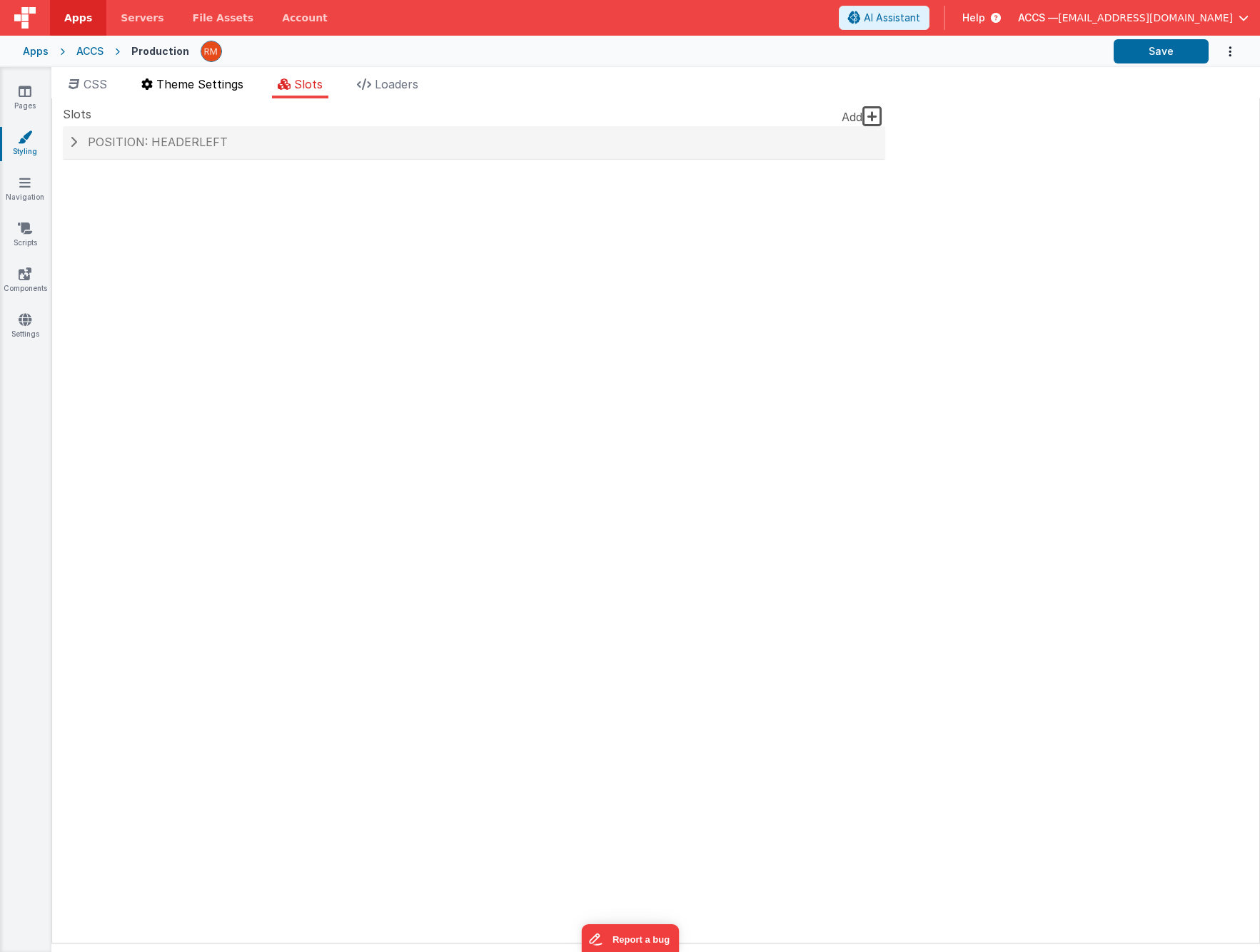
click at [214, 92] on li "Theme Settings" at bounding box center [192, 87] width 113 height 22
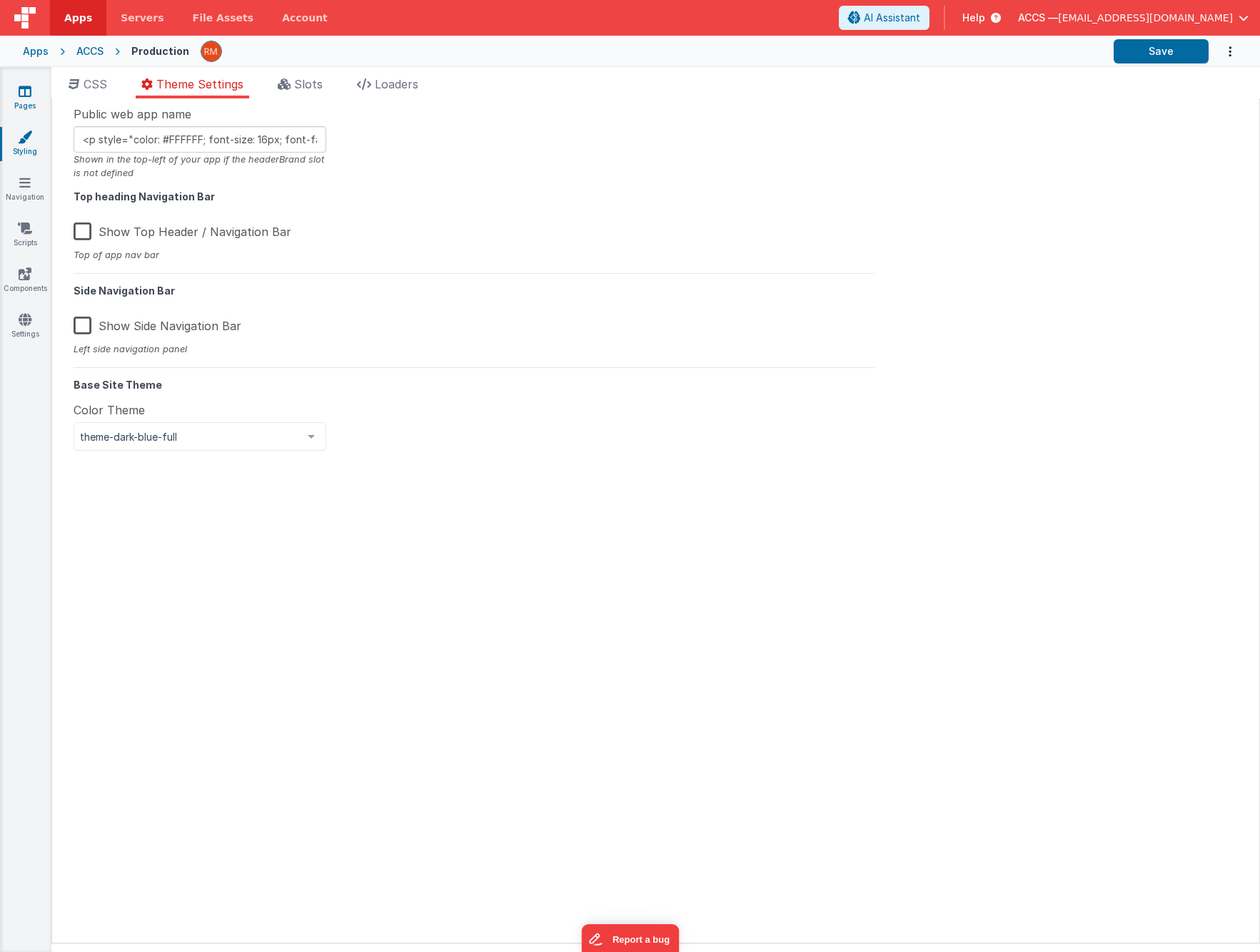
click at [30, 108] on link "Pages" at bounding box center [25, 98] width 52 height 28
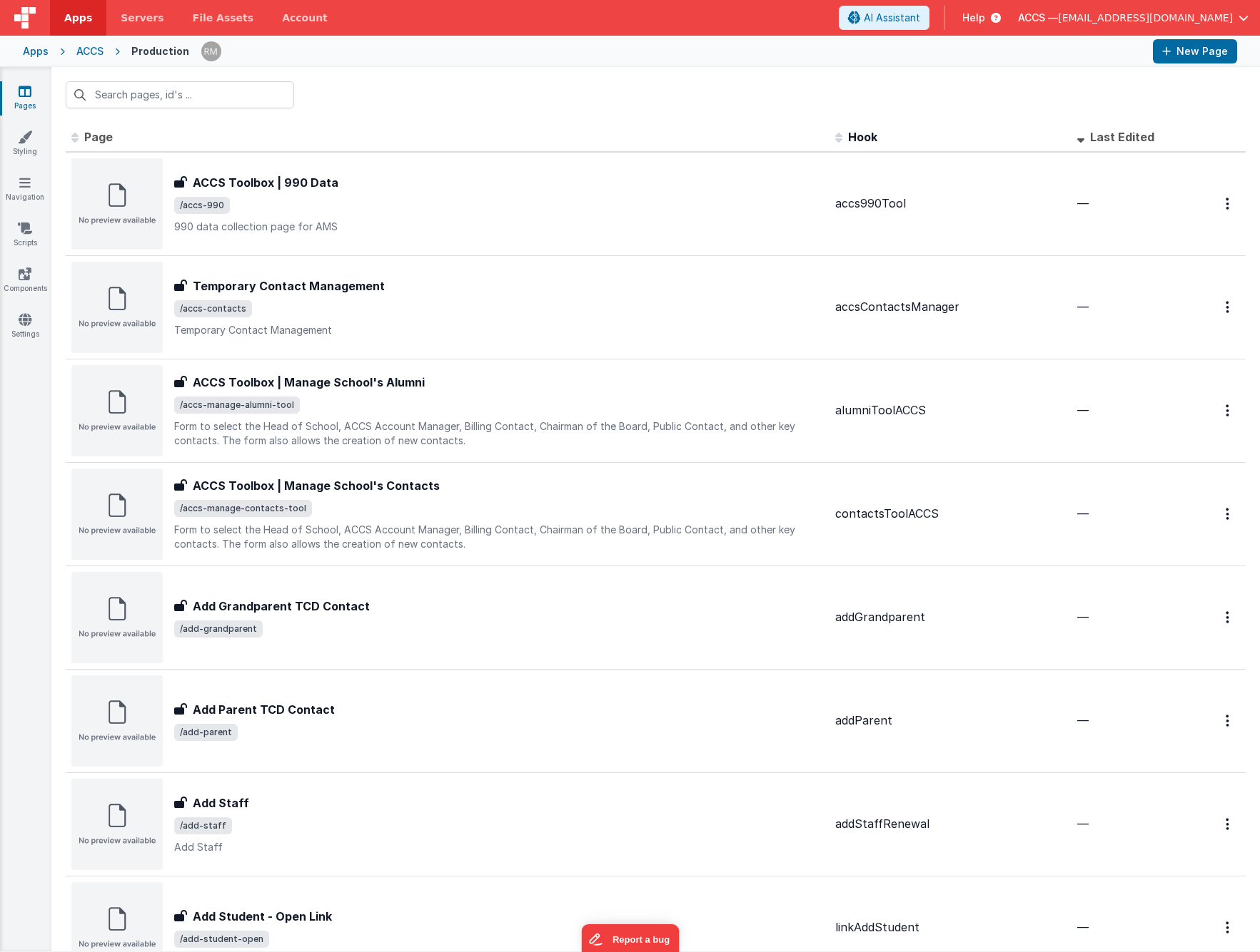
click at [1202, 22] on span "[EMAIL_ADDRESS][DOMAIN_NAME]" at bounding box center [1145, 17] width 175 height 14
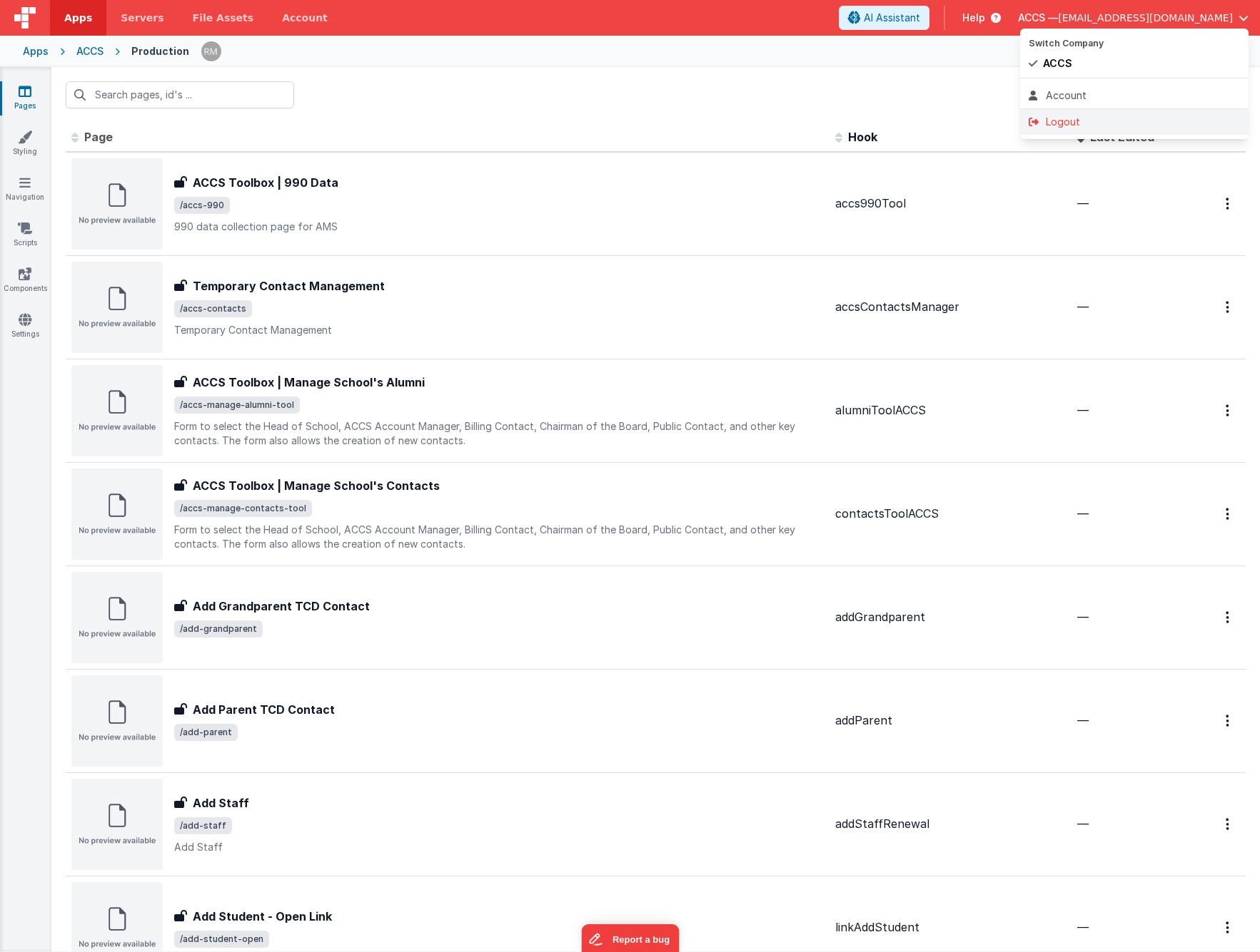
click at [1093, 117] on div "Logout" at bounding box center [1134, 122] width 212 height 14
